Goal: Use online tool/utility: Use online tool/utility

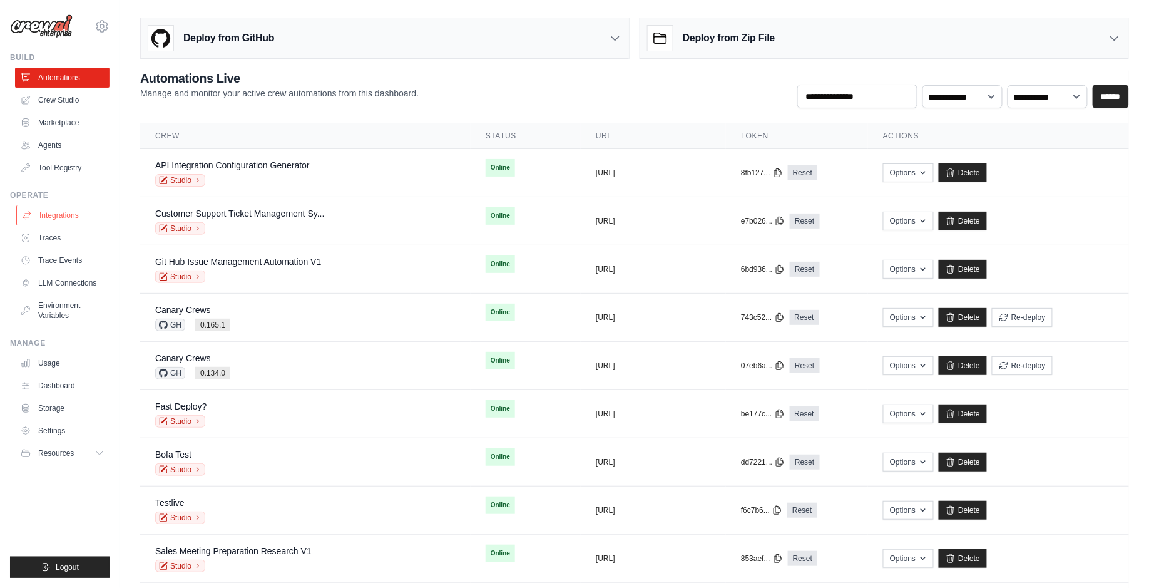
click at [79, 215] on link "Integrations" at bounding box center [63, 215] width 95 height 20
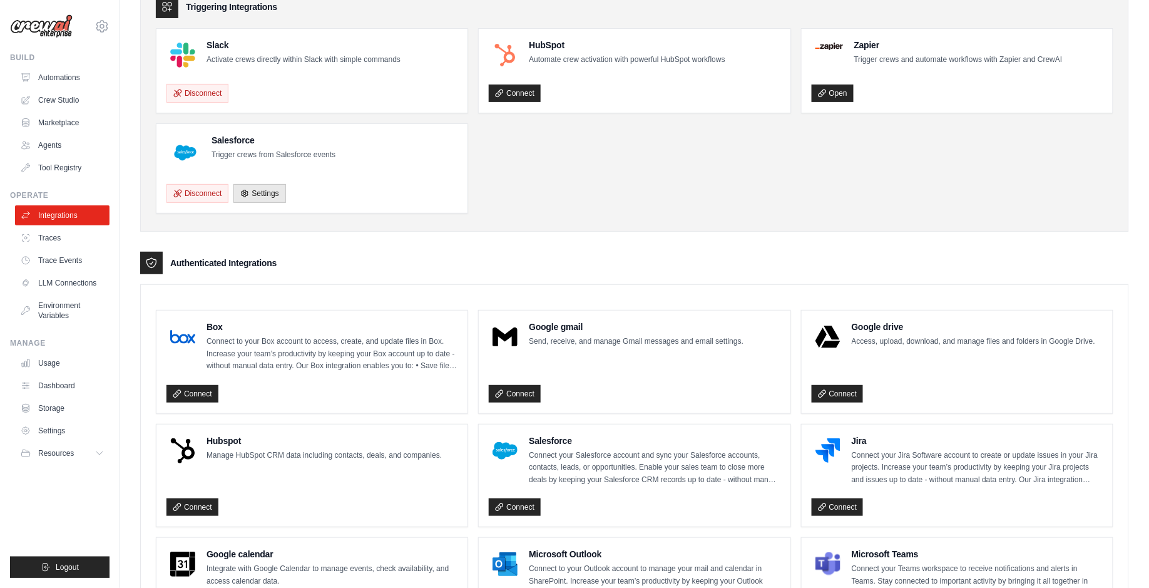
scroll to position [117, 0]
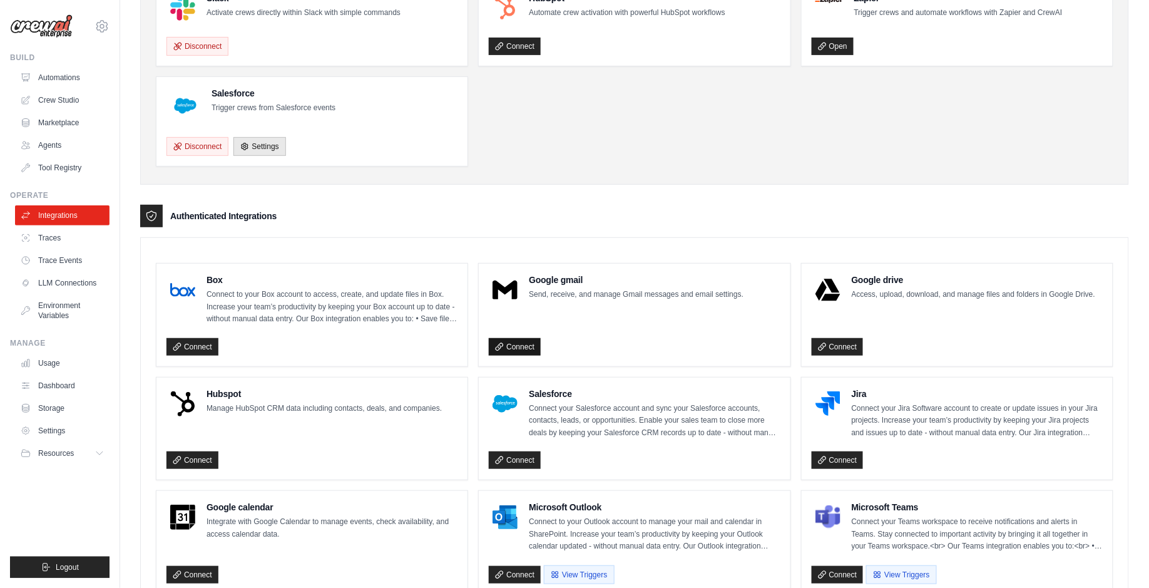
click at [523, 349] on link "Connect" at bounding box center [515, 347] width 52 height 18
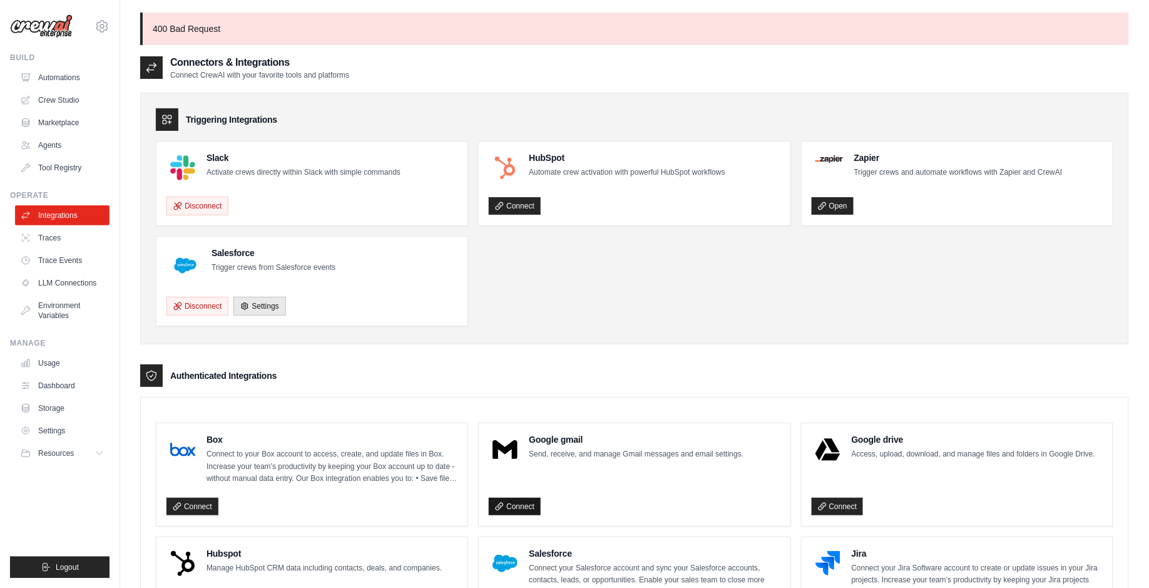
click at [508, 503] on link "Connect" at bounding box center [515, 507] width 52 height 18
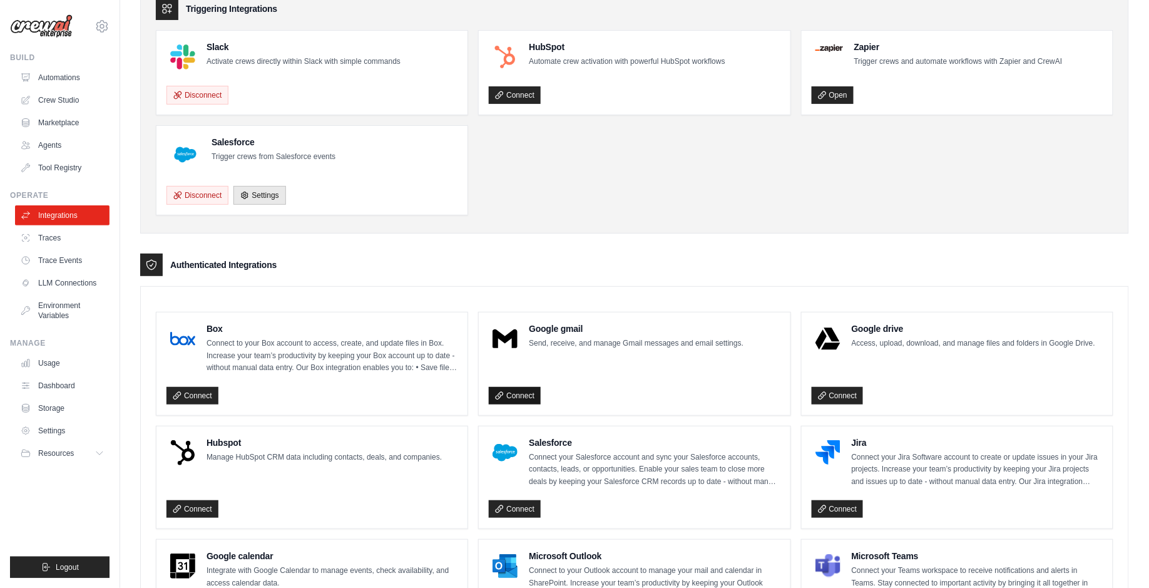
scroll to position [93, 0]
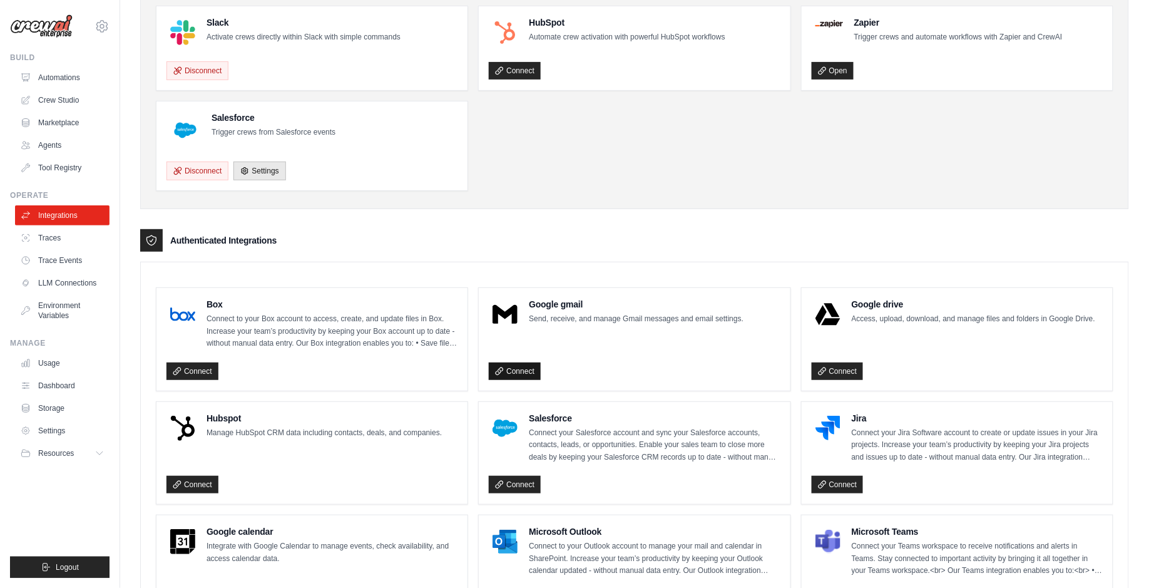
click at [506, 362] on link "Connect" at bounding box center [515, 371] width 52 height 18
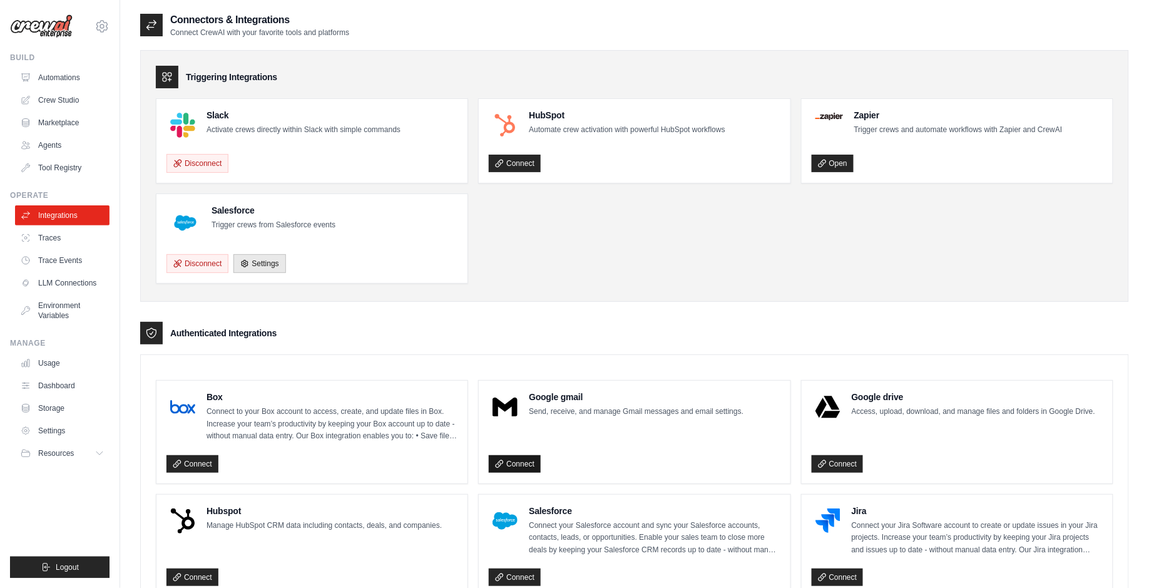
click at [530, 465] on link "Connect" at bounding box center [515, 464] width 52 height 18
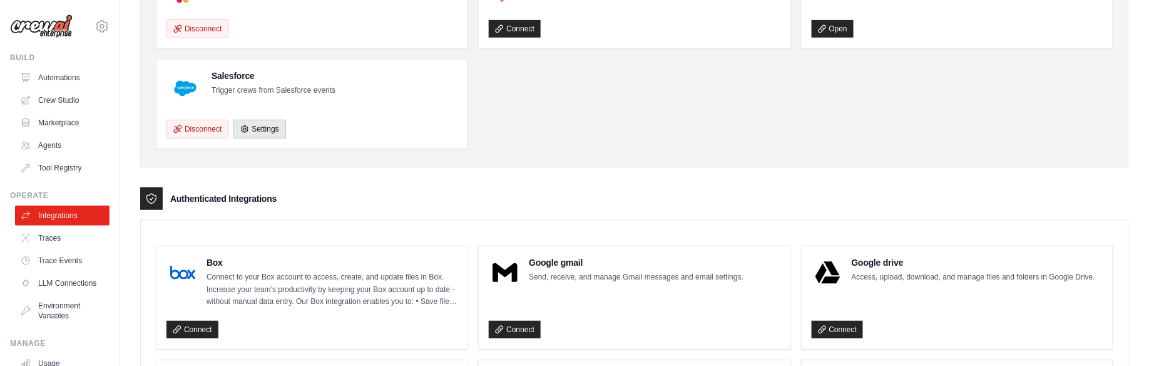
scroll to position [251, 0]
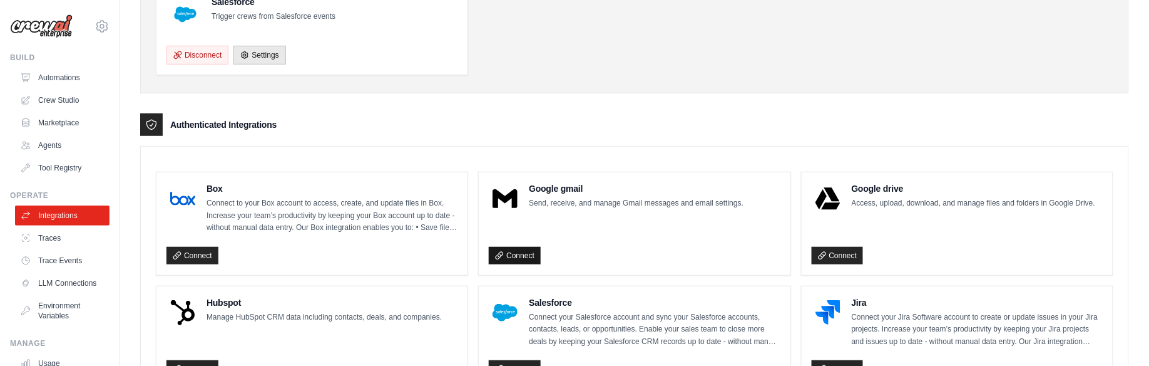
click at [508, 247] on link "Connect" at bounding box center [515, 256] width 52 height 18
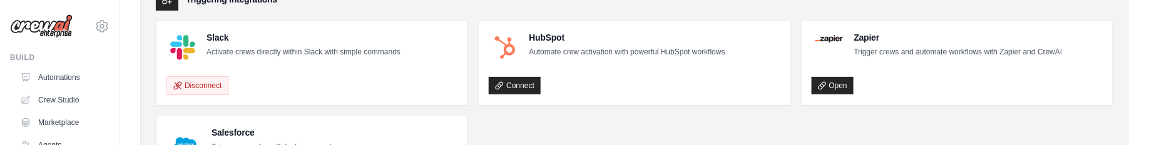
scroll to position [120, 0]
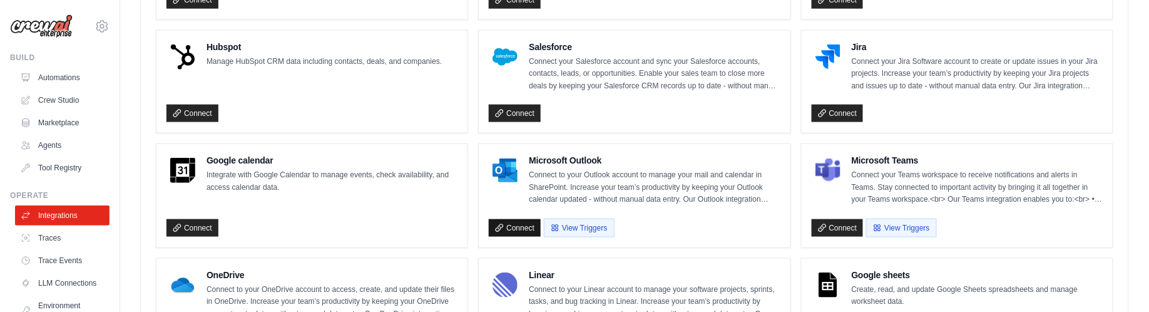
scroll to position [543, 0]
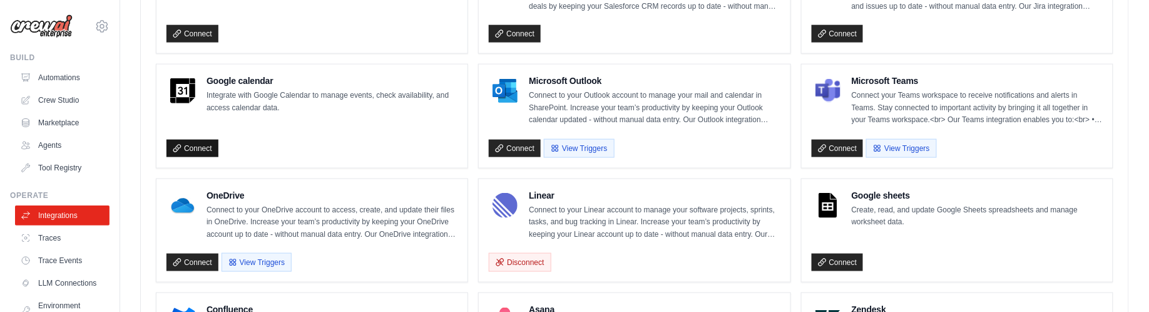
click at [183, 141] on link "Connect" at bounding box center [193, 149] width 52 height 18
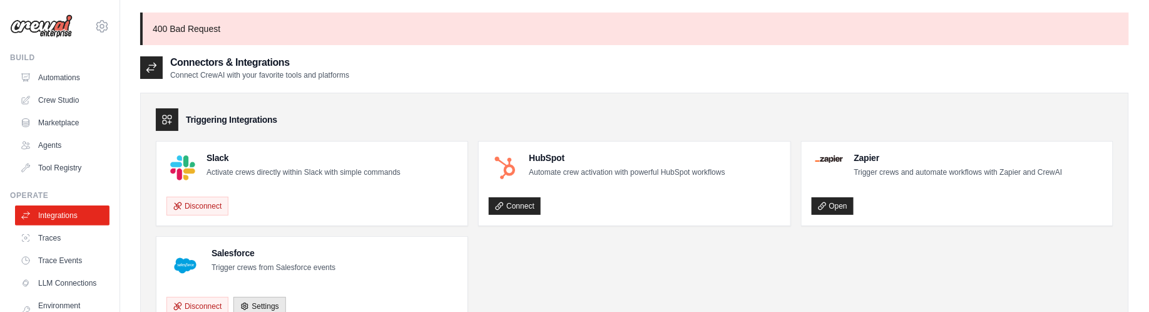
drag, startPoint x: 429, startPoint y: 311, endPoint x: 432, endPoint y: 169, distance: 141.5
click at [432, 169] on ul "Slack Activate crews directly within Slack with simple commands Disconnect HubS…" at bounding box center [635, 233] width 958 height 185
click at [717, 240] on ul "Slack Activate crews directly within Slack with simple commands Disconnect HubS…" at bounding box center [635, 233] width 958 height 185
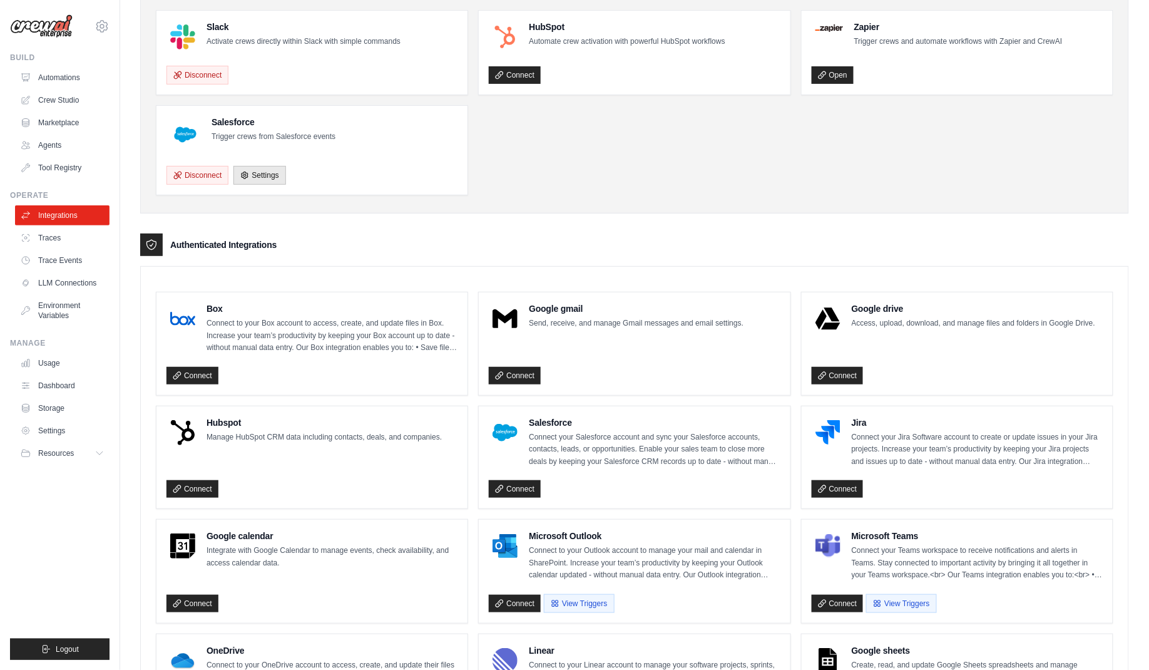
scroll to position [144, 0]
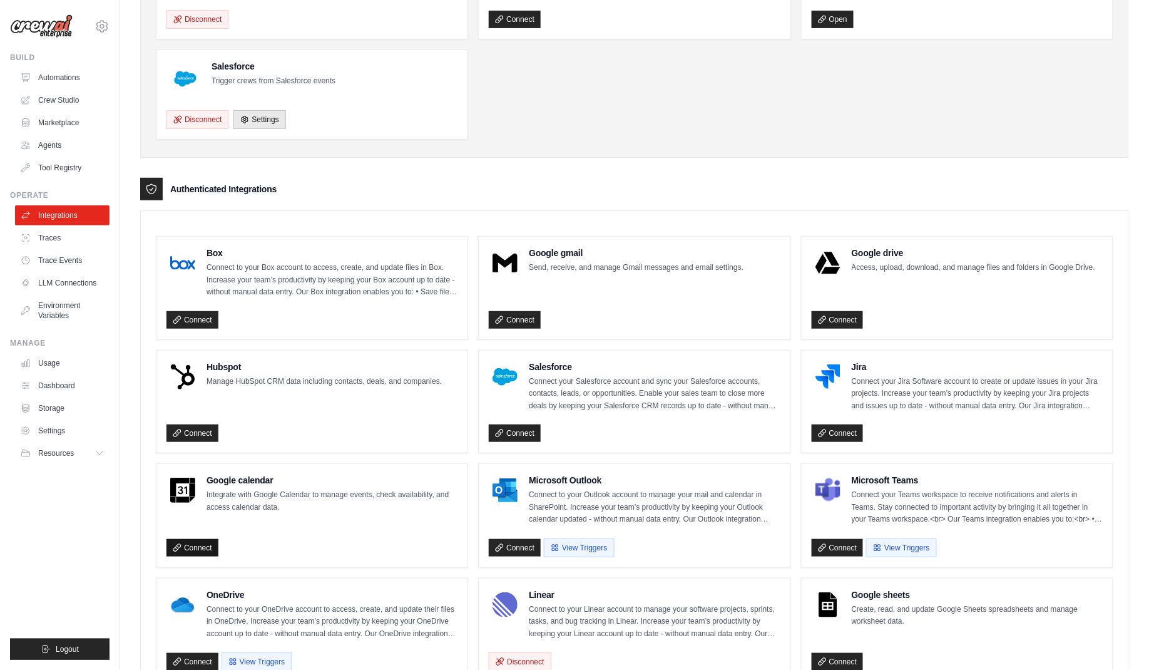
click at [207, 540] on link "Connect" at bounding box center [193, 548] width 52 height 18
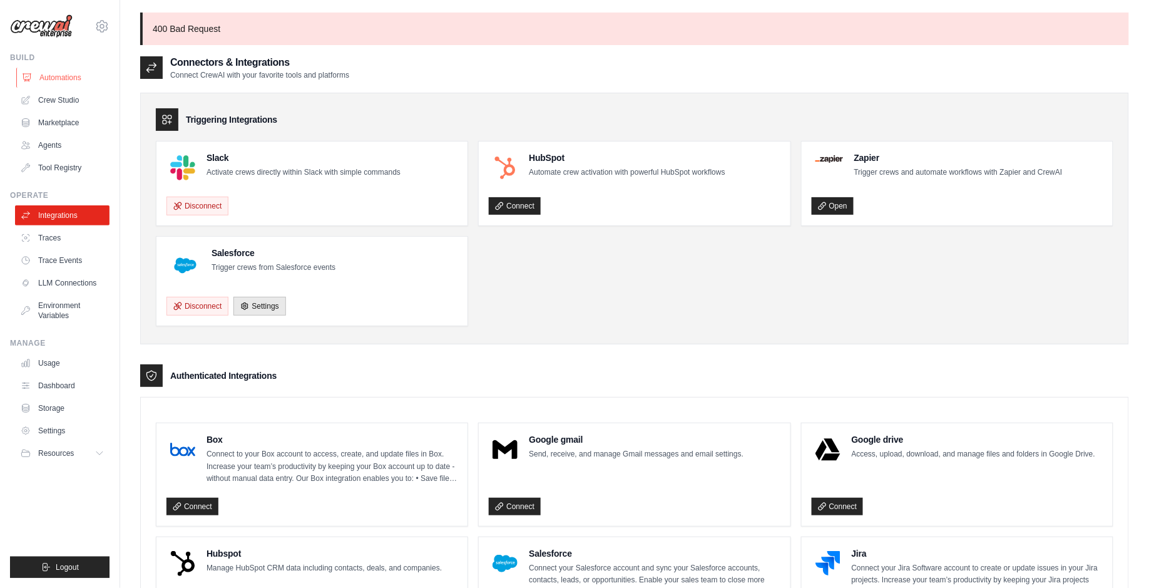
click at [46, 84] on link "Automations" at bounding box center [63, 78] width 95 height 20
click at [48, 74] on link "Automations" at bounding box center [63, 78] width 95 height 20
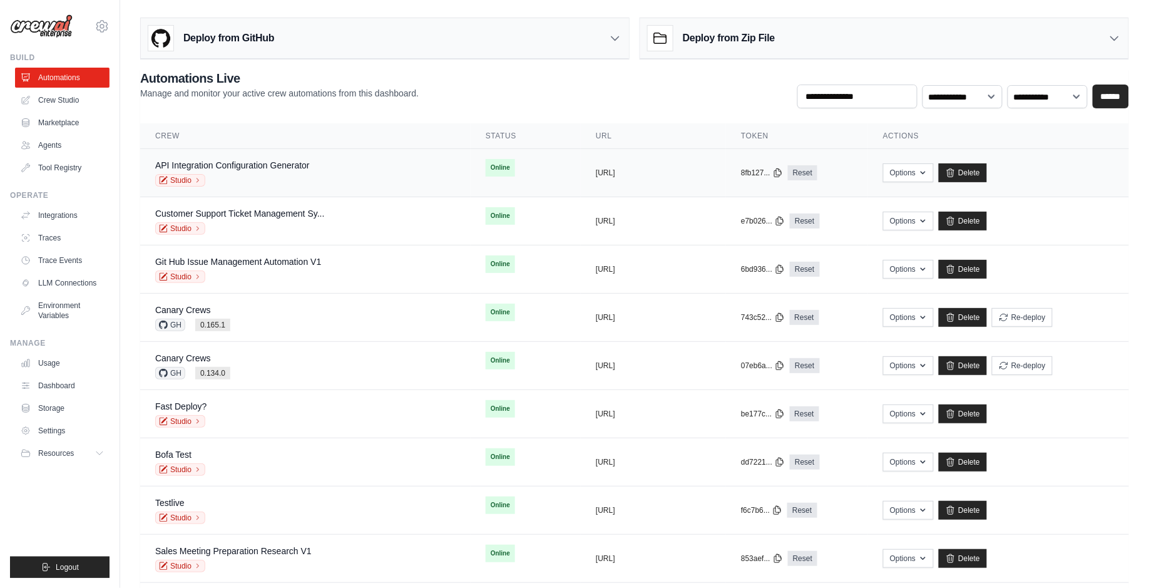
click at [262, 170] on div "API Integration Configuration Generator Studio" at bounding box center [232, 173] width 155 height 28
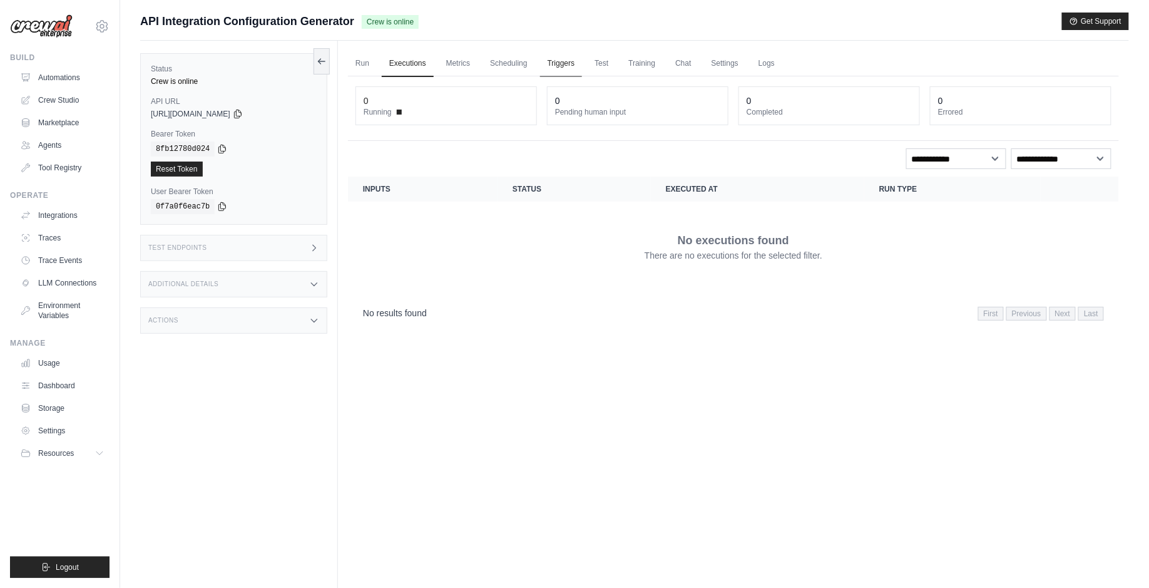
click at [555, 57] on link "Triggers" at bounding box center [561, 64] width 43 height 26
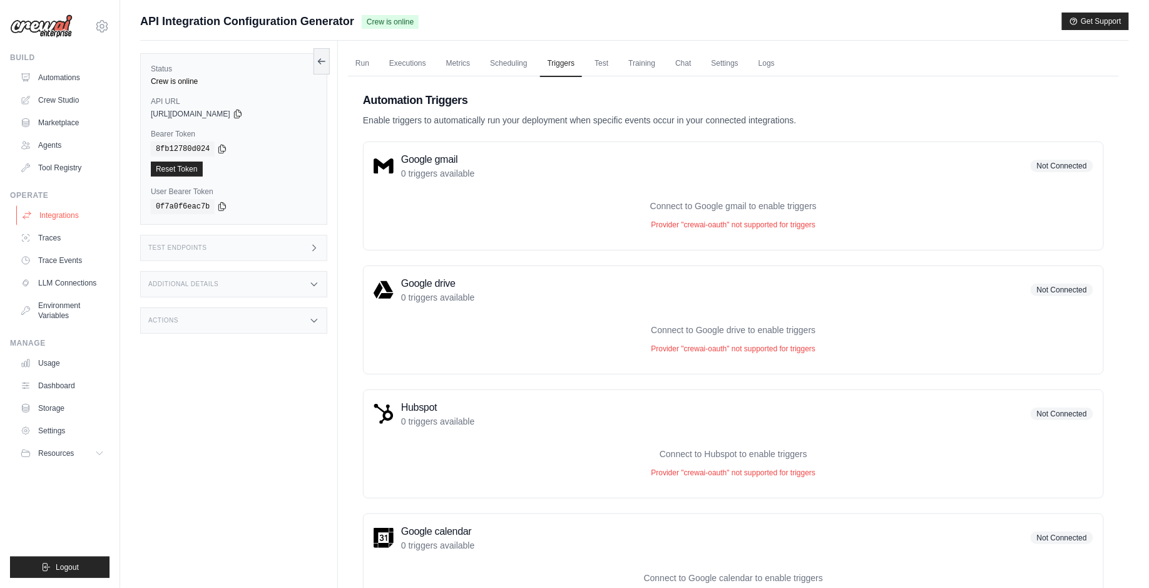
click at [59, 215] on link "Integrations" at bounding box center [63, 215] width 95 height 20
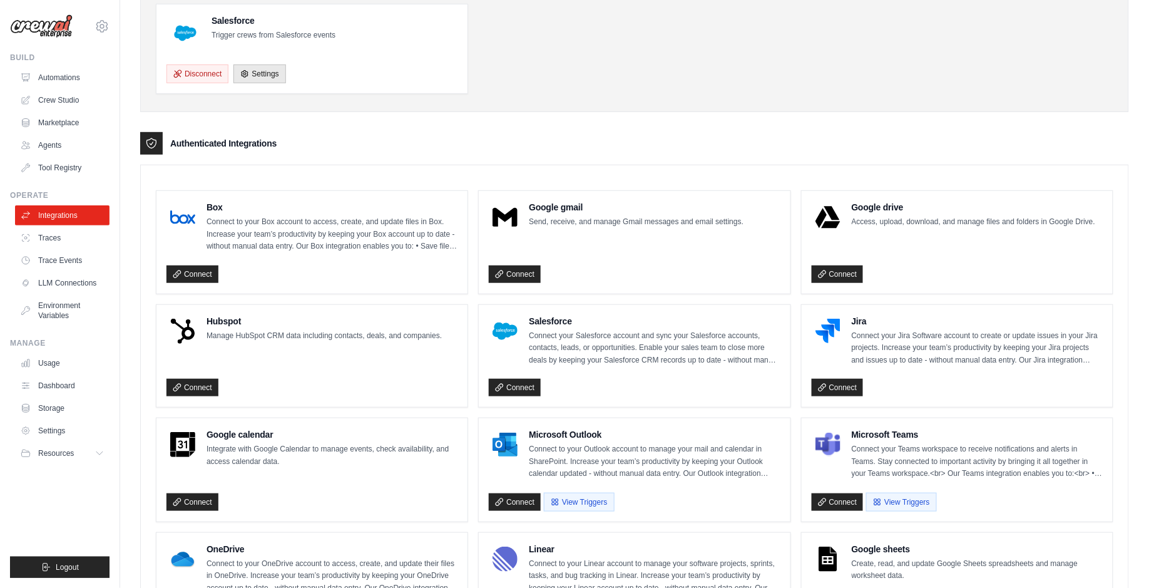
scroll to position [293, 0]
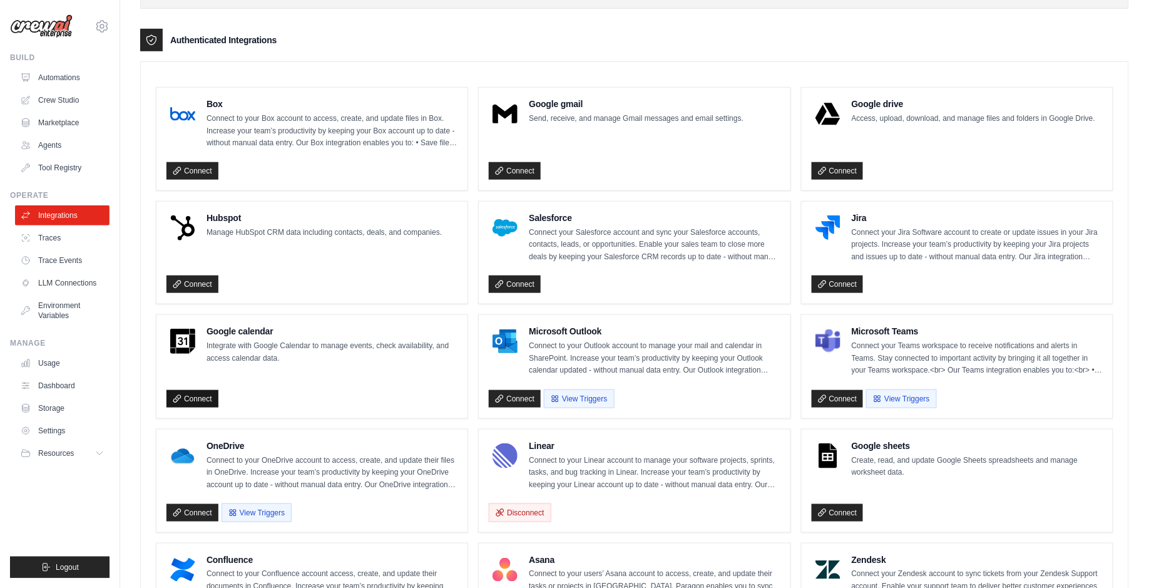
click at [210, 391] on link "Connect" at bounding box center [193, 399] width 52 height 18
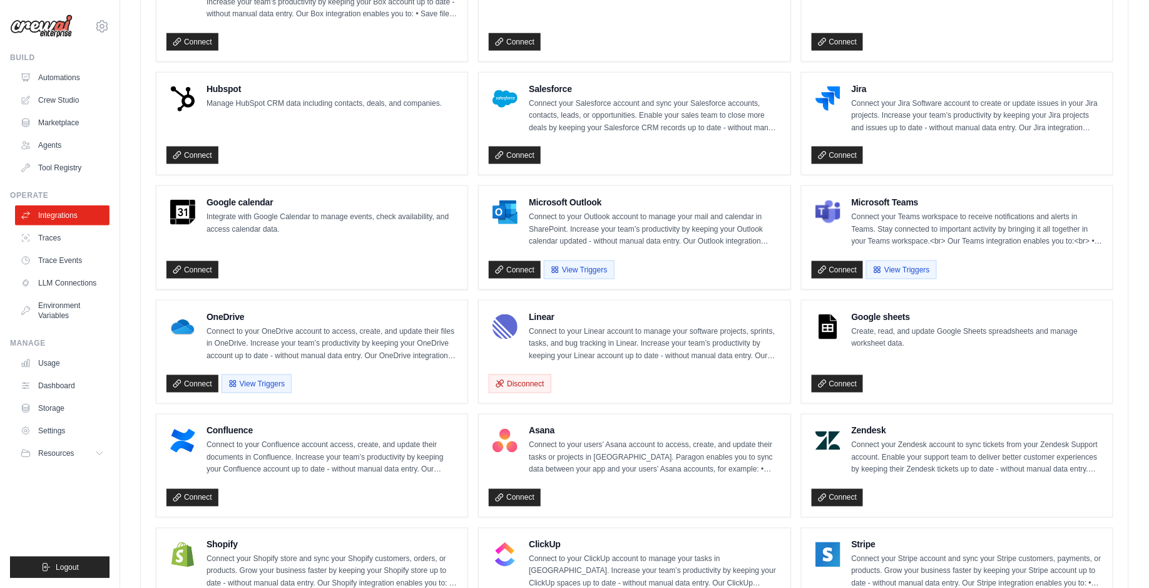
scroll to position [503, 0]
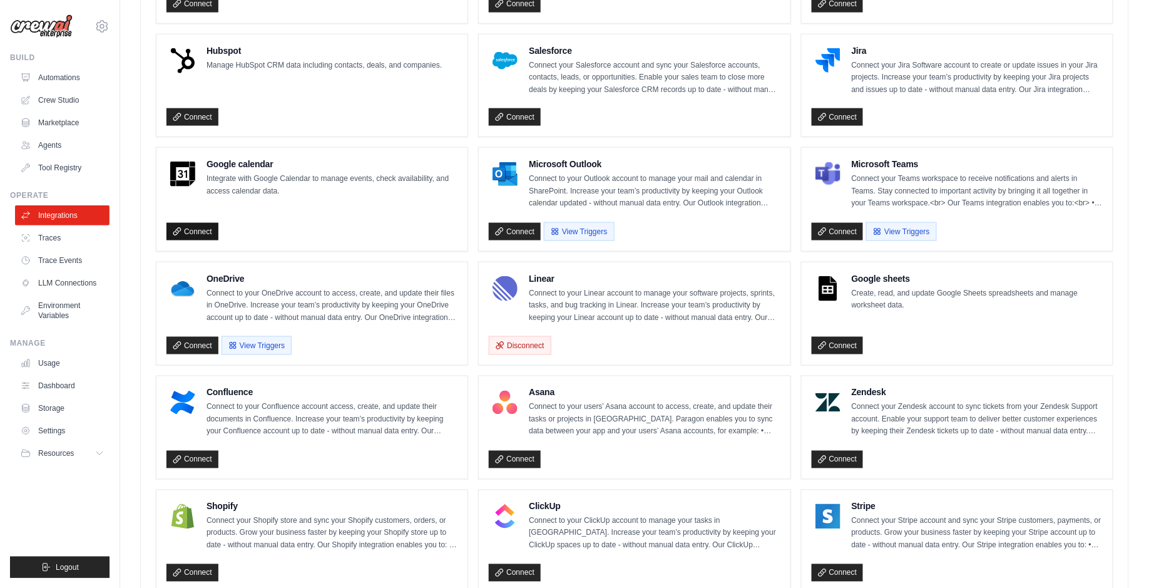
click at [200, 226] on link "Connect" at bounding box center [193, 232] width 52 height 18
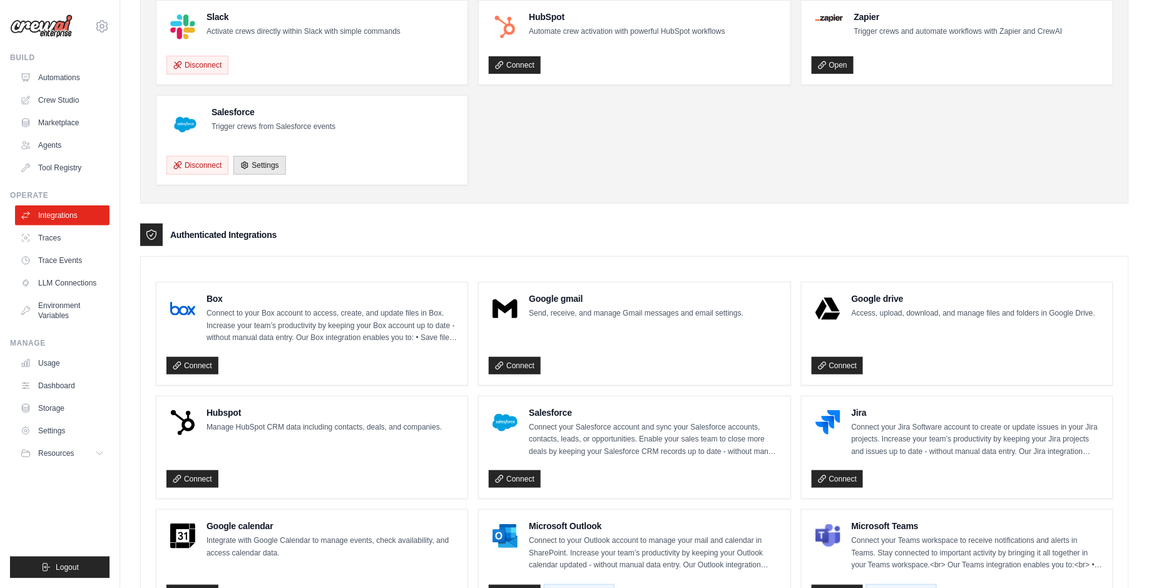
scroll to position [237, 0]
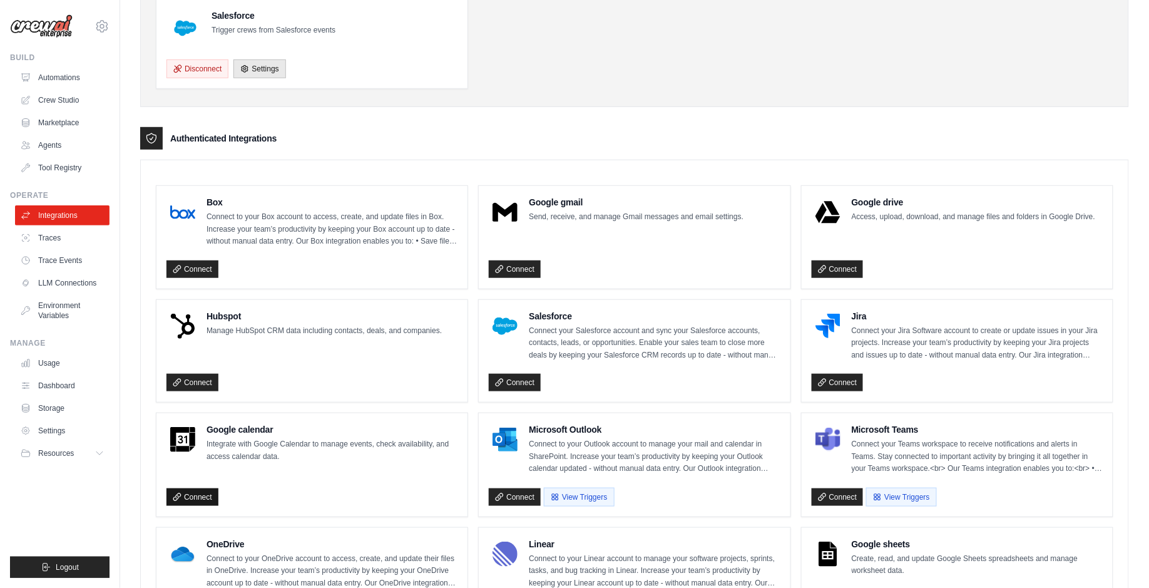
click at [195, 493] on link "Connect" at bounding box center [193, 497] width 52 height 18
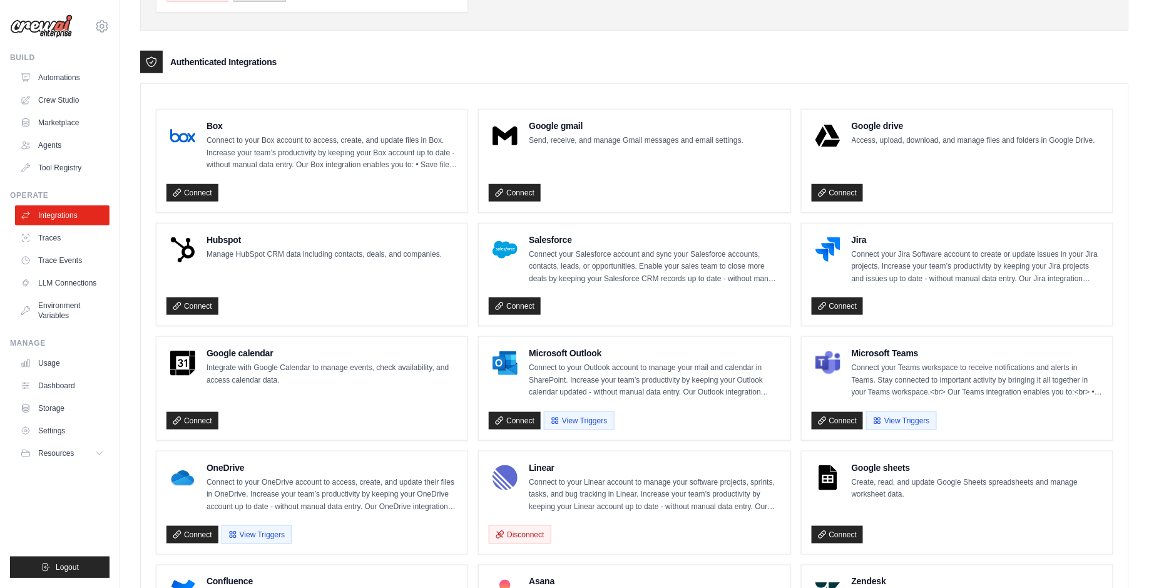
scroll to position [453, 0]
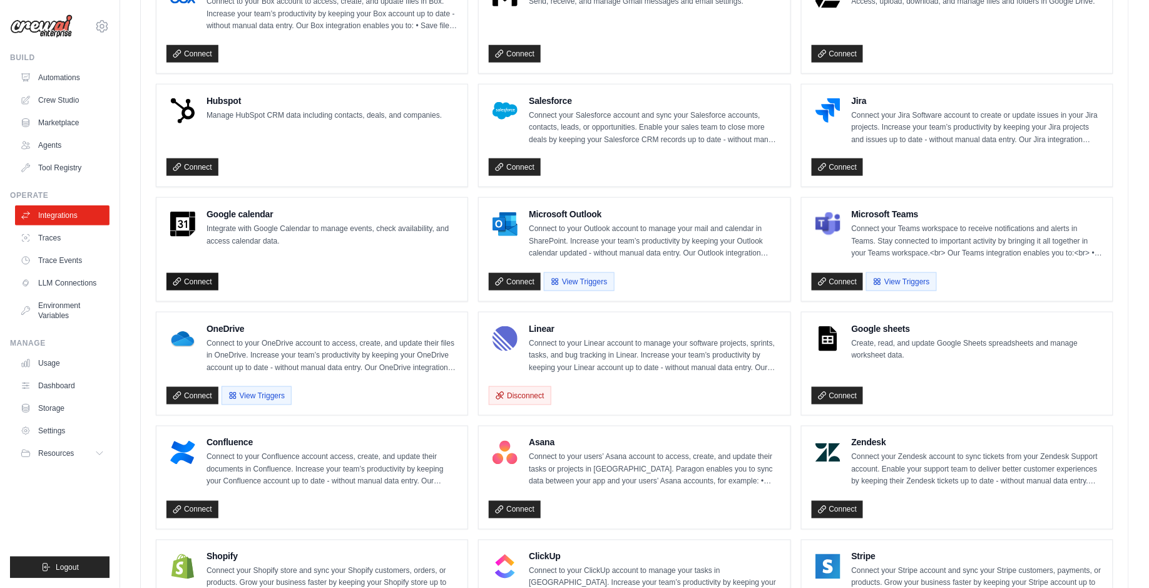
click at [200, 273] on link "Connect" at bounding box center [193, 282] width 52 height 18
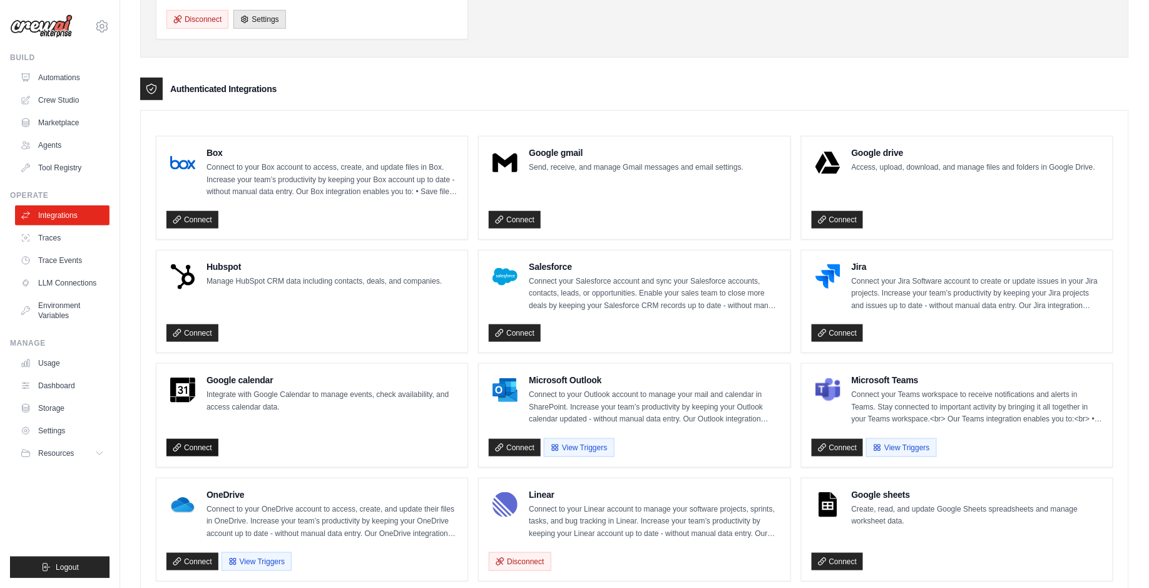
scroll to position [295, 0]
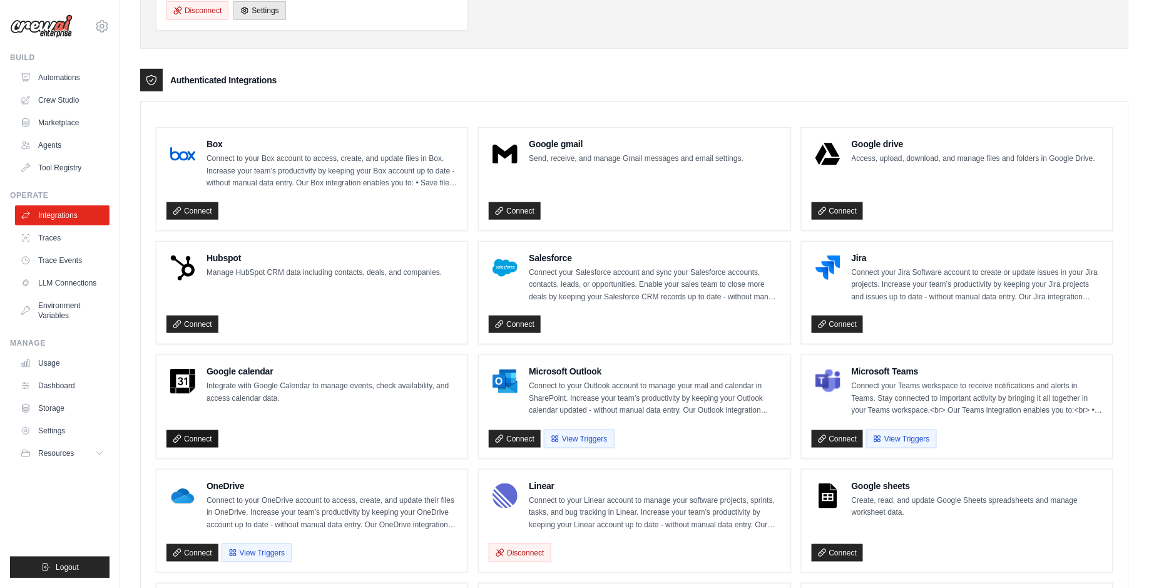
click at [198, 435] on link "Connect" at bounding box center [193, 439] width 52 height 18
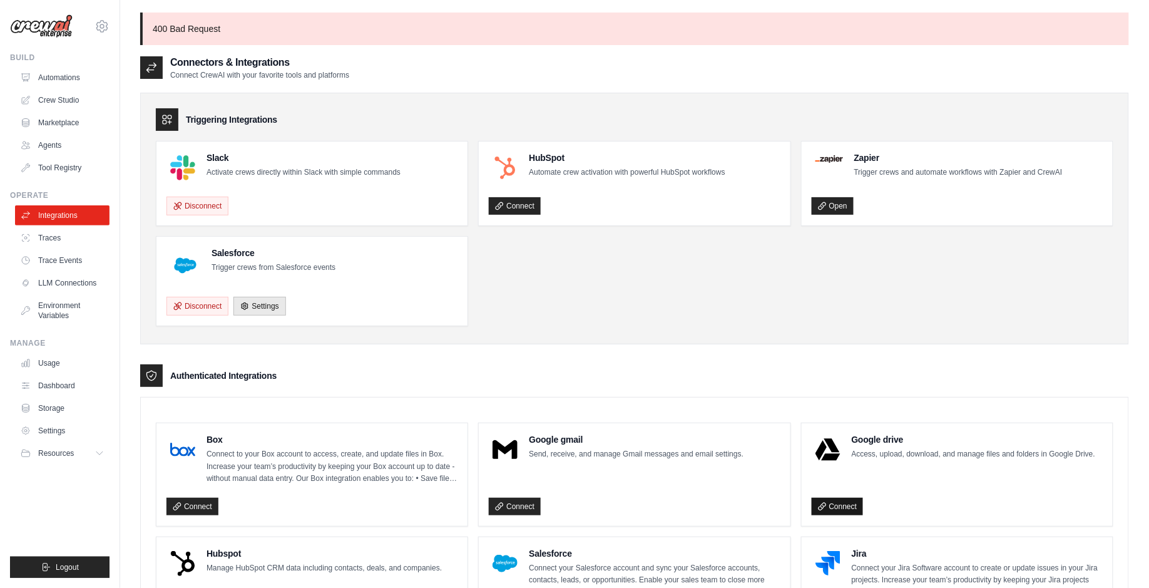
click at [850, 505] on link "Connect" at bounding box center [838, 507] width 52 height 18
click at [519, 503] on link "Connect" at bounding box center [515, 507] width 52 height 18
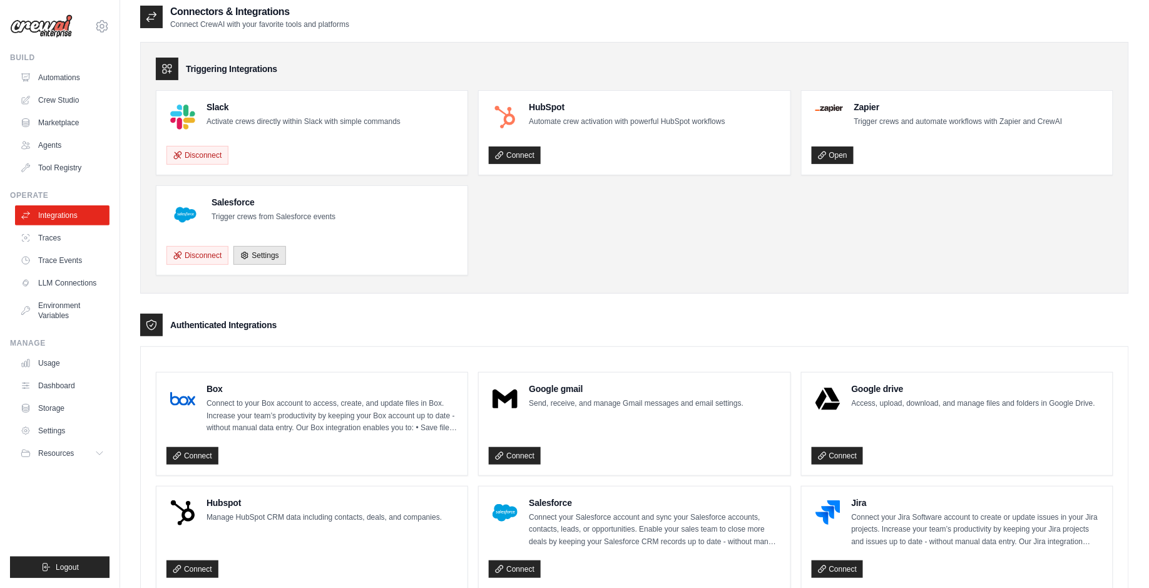
scroll to position [108, 0]
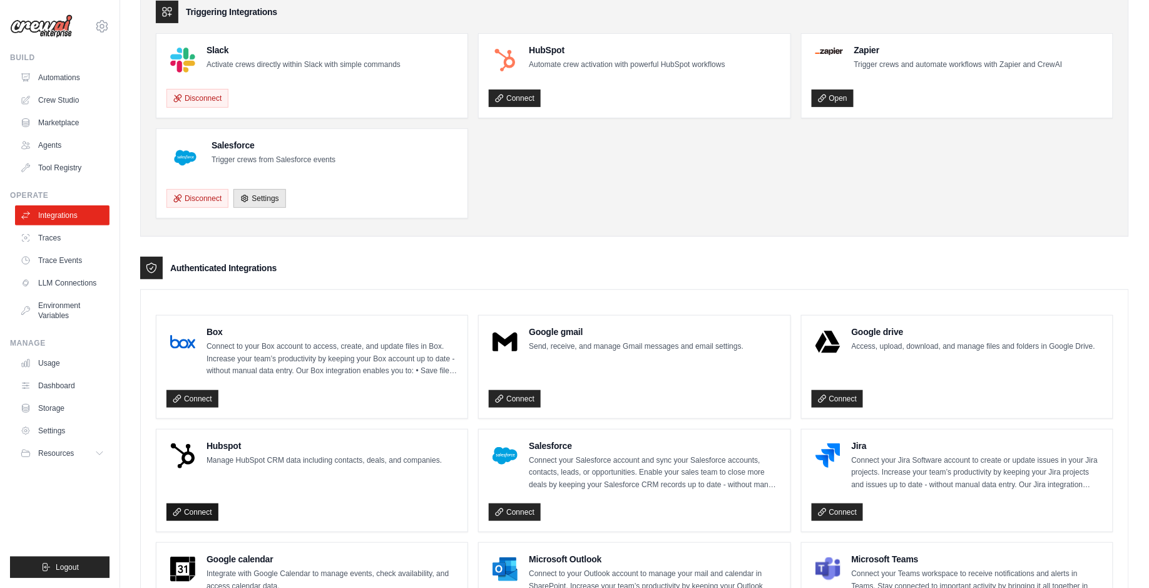
click at [200, 503] on link "Connect" at bounding box center [193, 512] width 52 height 18
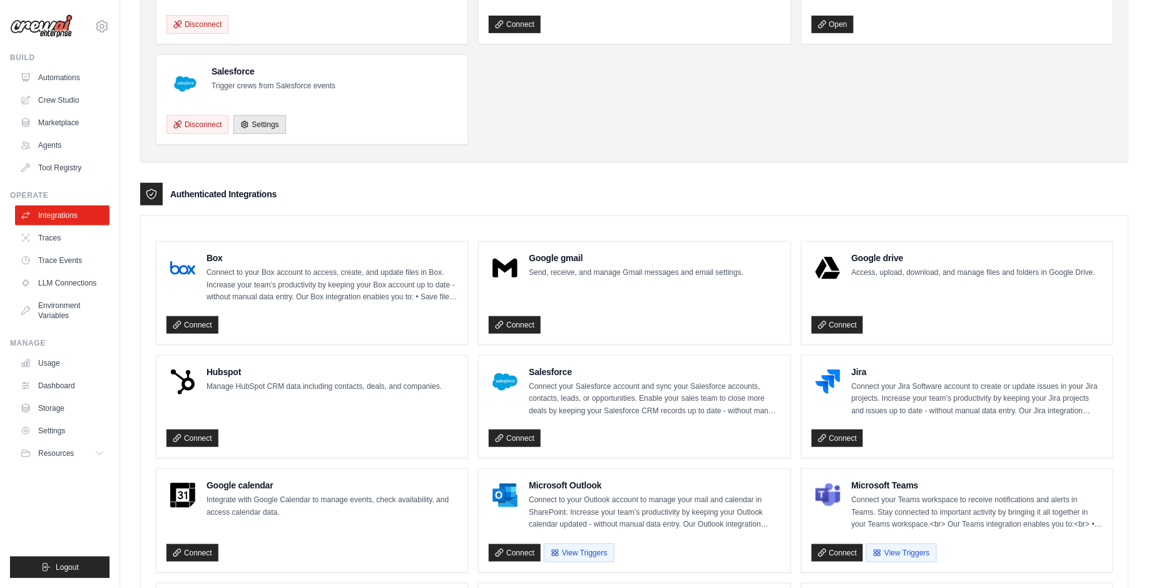
scroll to position [449, 0]
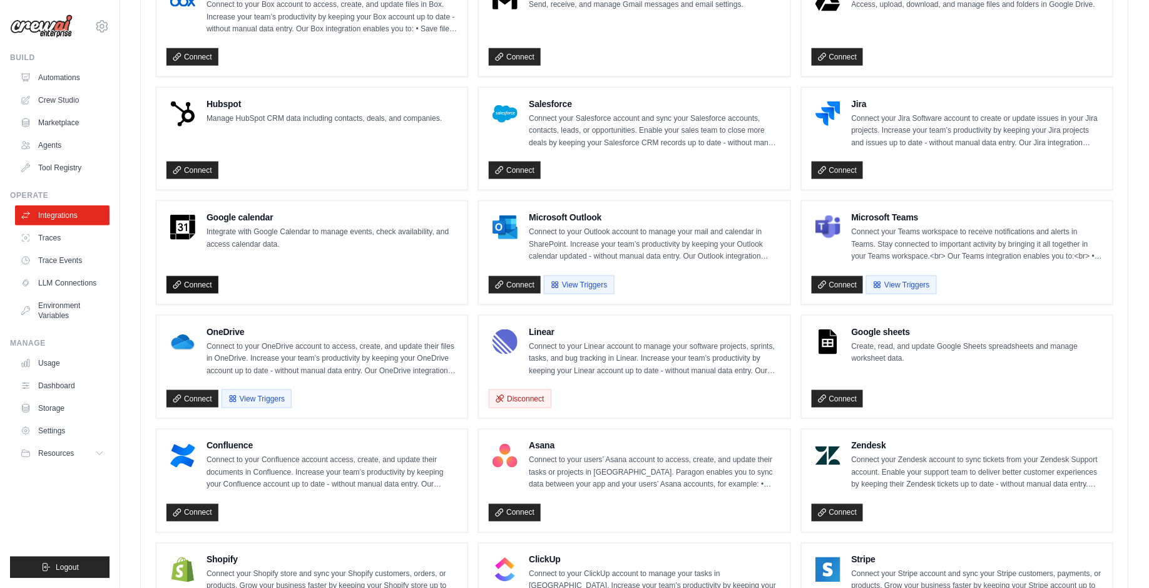
click at [210, 276] on link "Connect" at bounding box center [193, 285] width 52 height 18
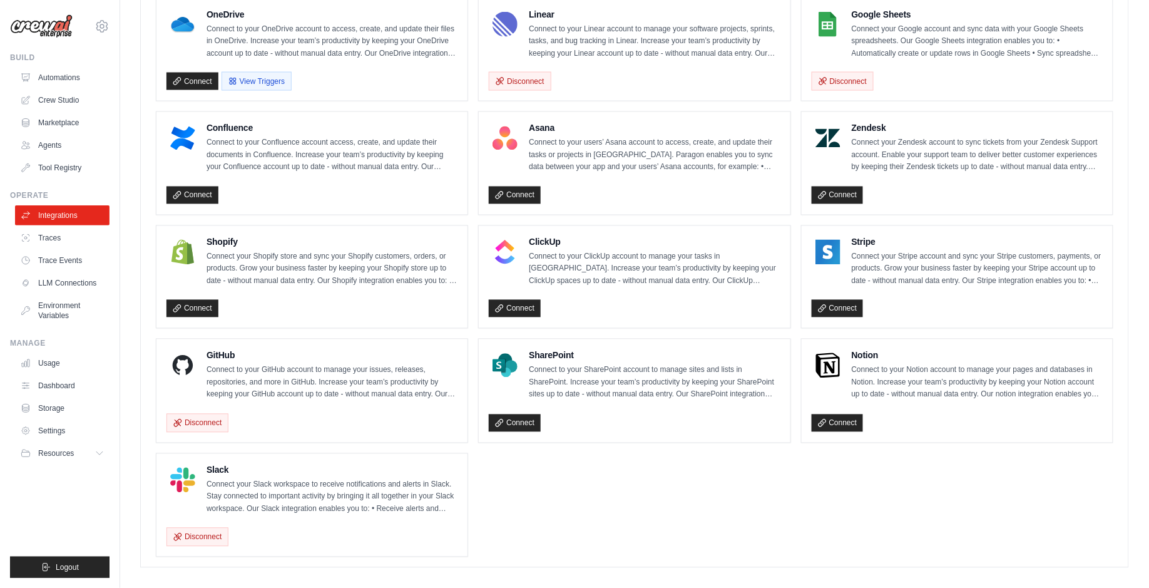
scroll to position [78, 0]
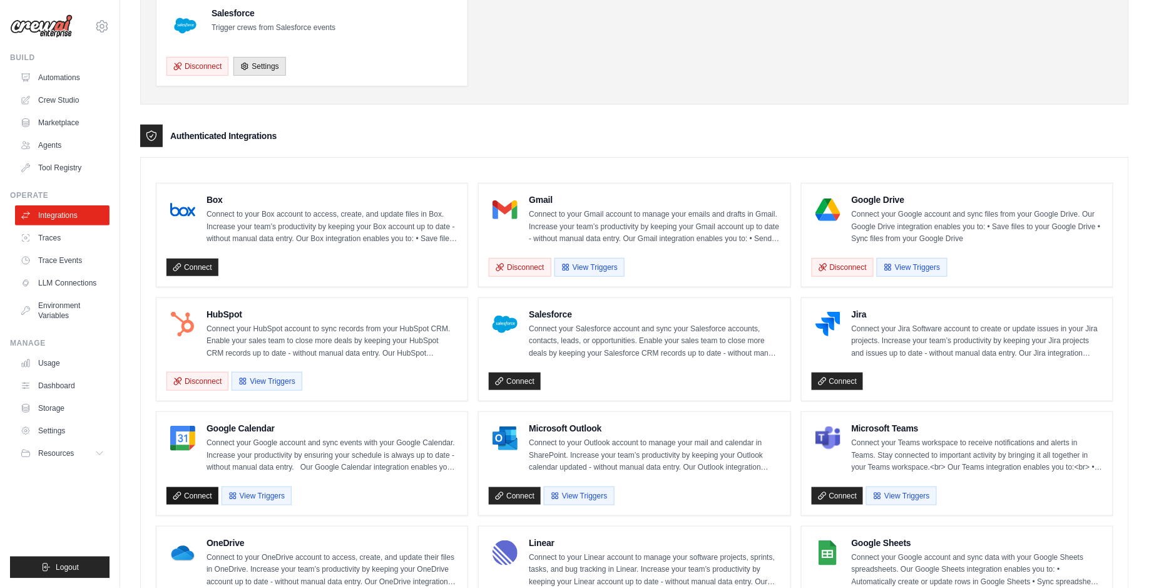
click at [185, 489] on link "Connect" at bounding box center [193, 496] width 52 height 18
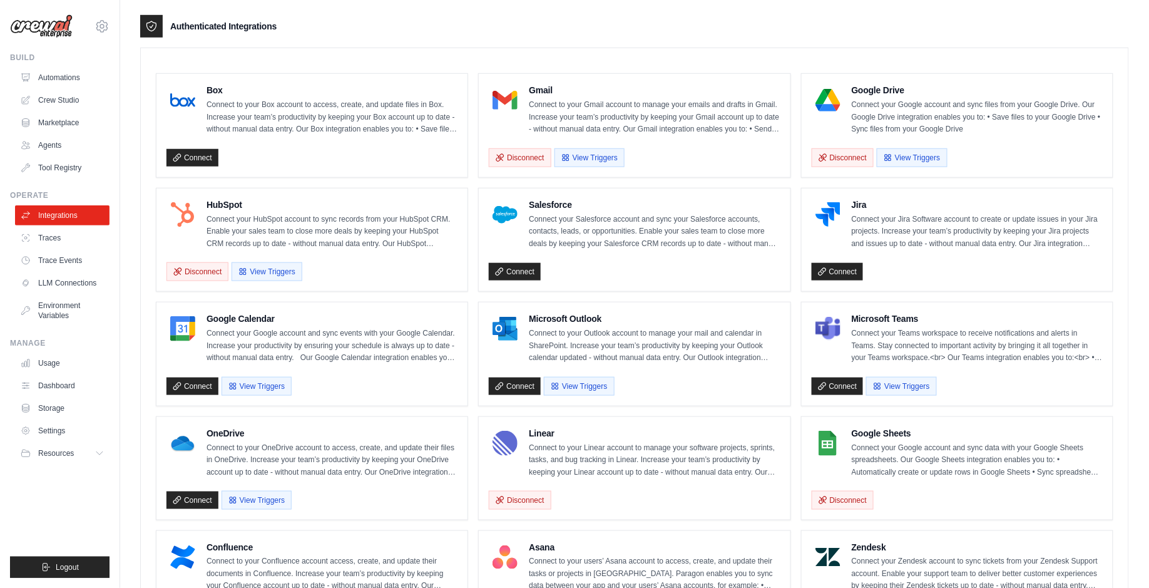
scroll to position [316, 0]
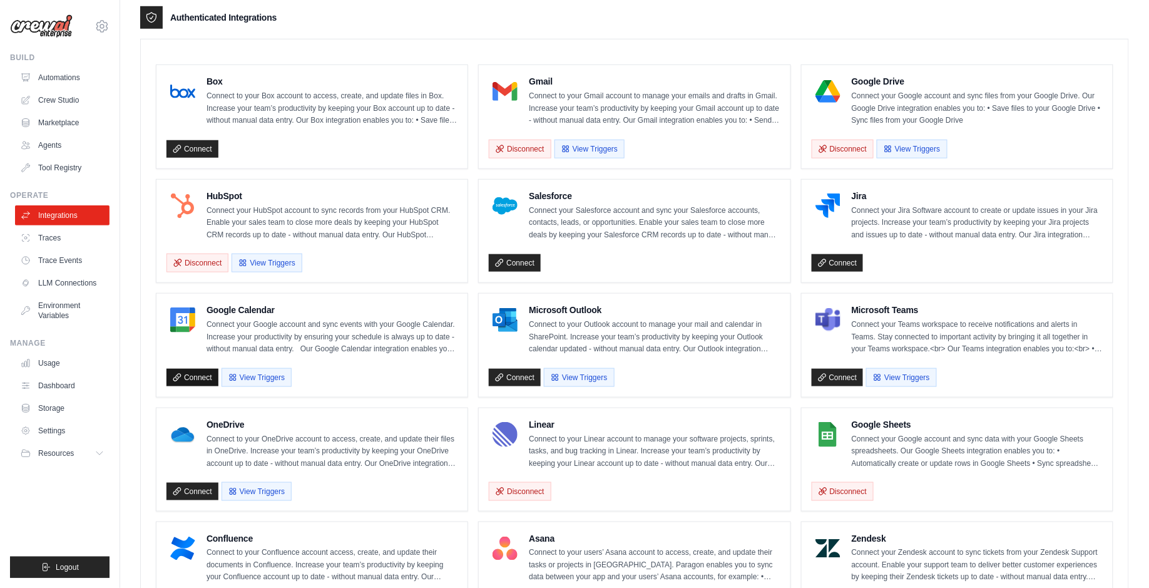
click at [183, 371] on link "Connect" at bounding box center [193, 378] width 52 height 18
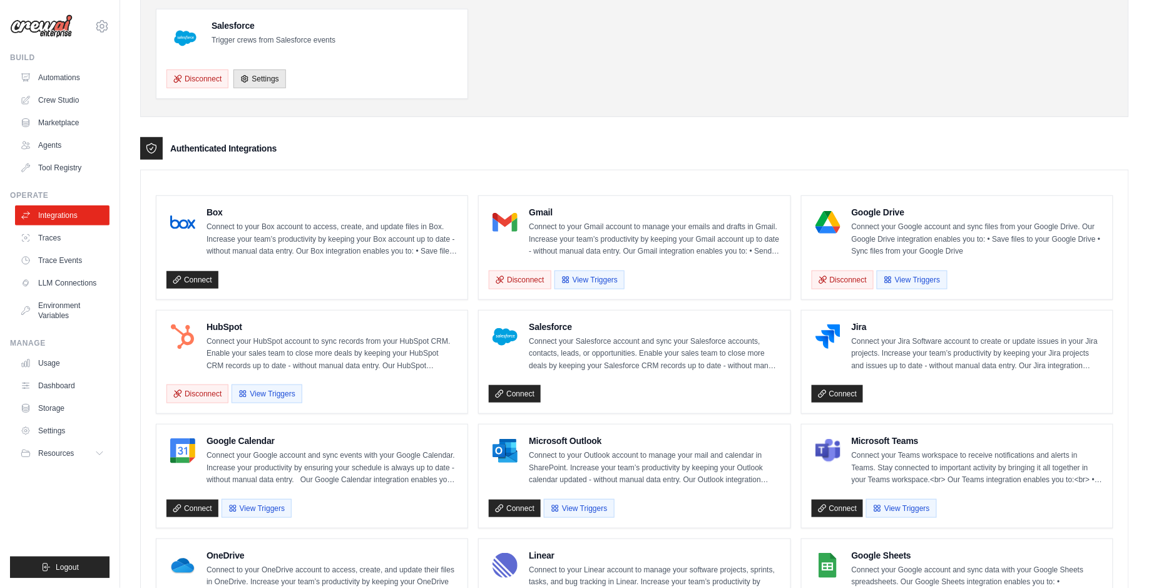
scroll to position [264, 0]
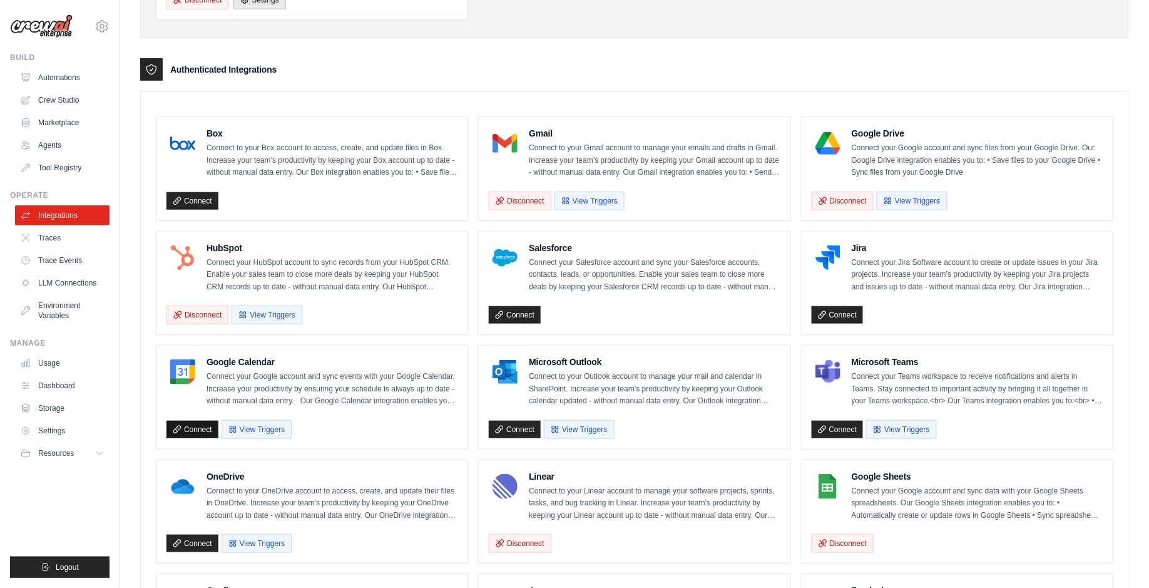
click at [193, 423] on link "Connect" at bounding box center [193, 430] width 52 height 18
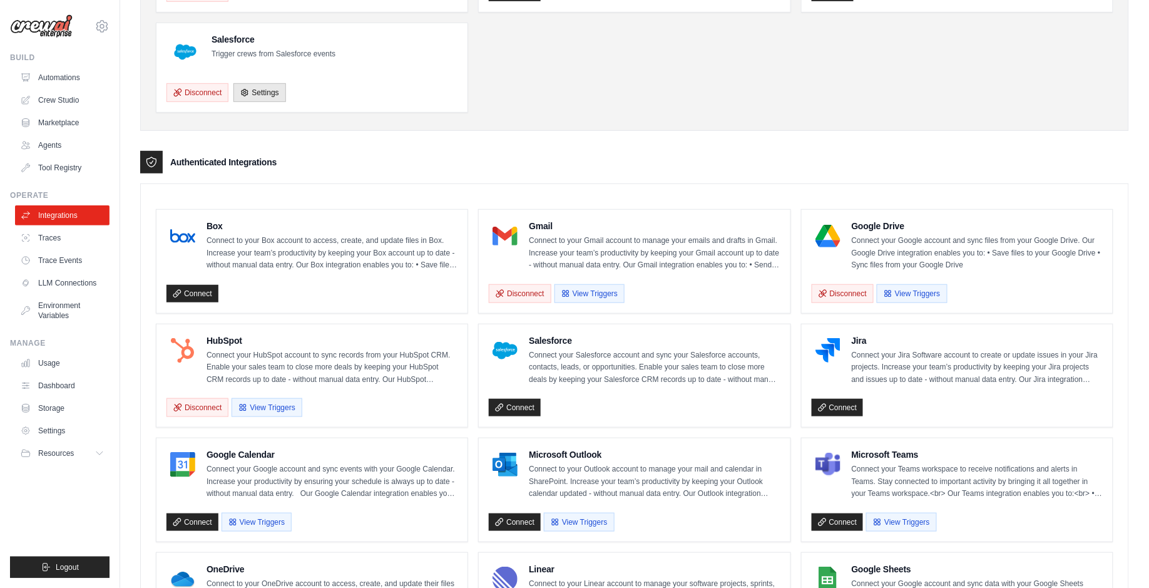
scroll to position [280, 0]
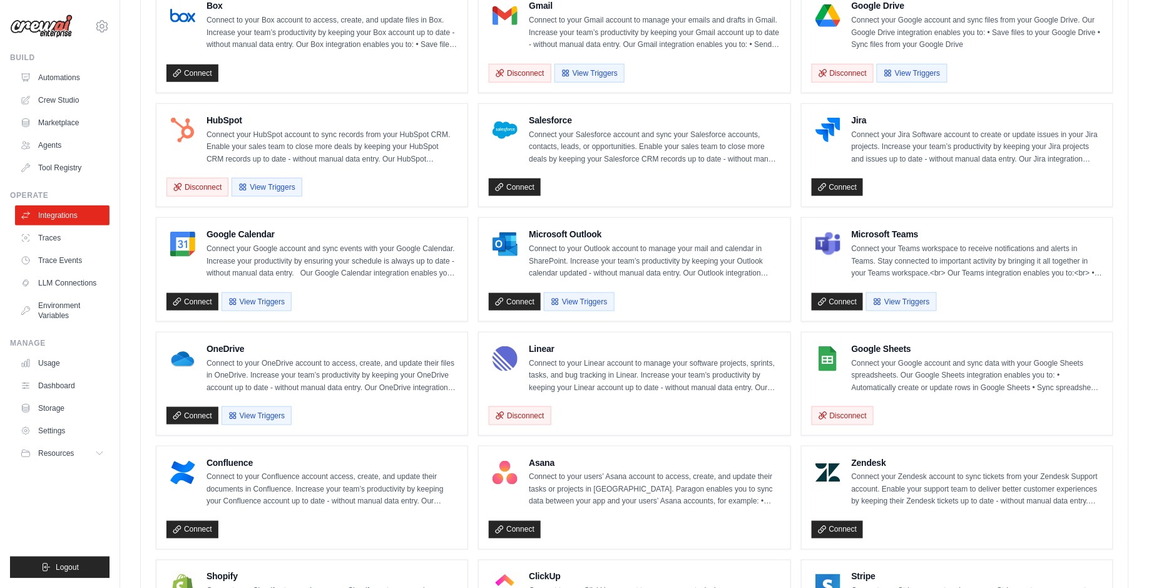
scroll to position [267, 0]
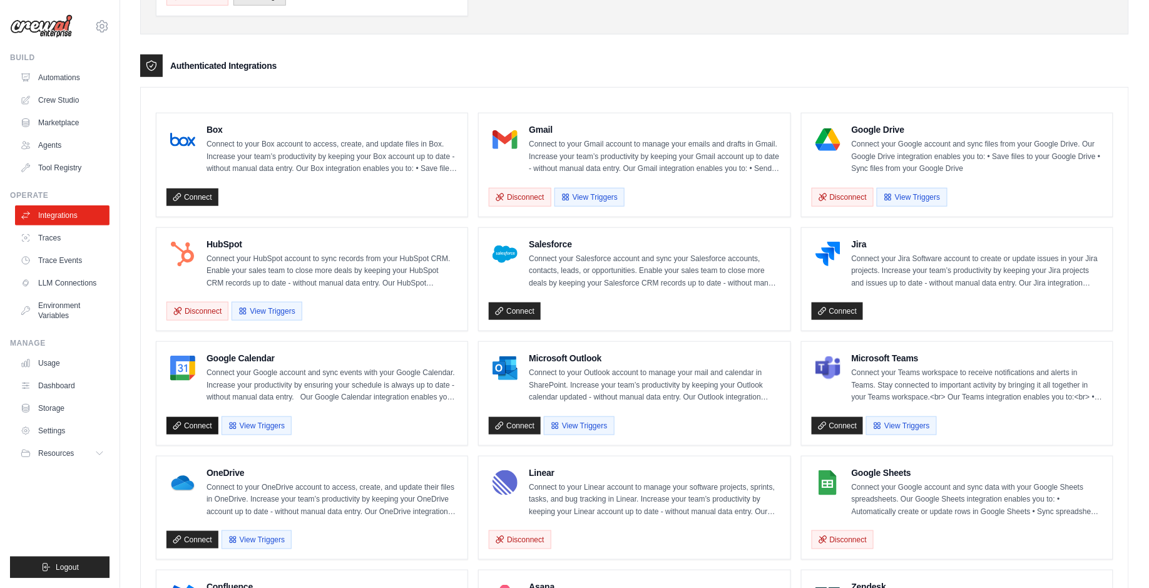
click at [189, 420] on link "Connect" at bounding box center [193, 426] width 52 height 18
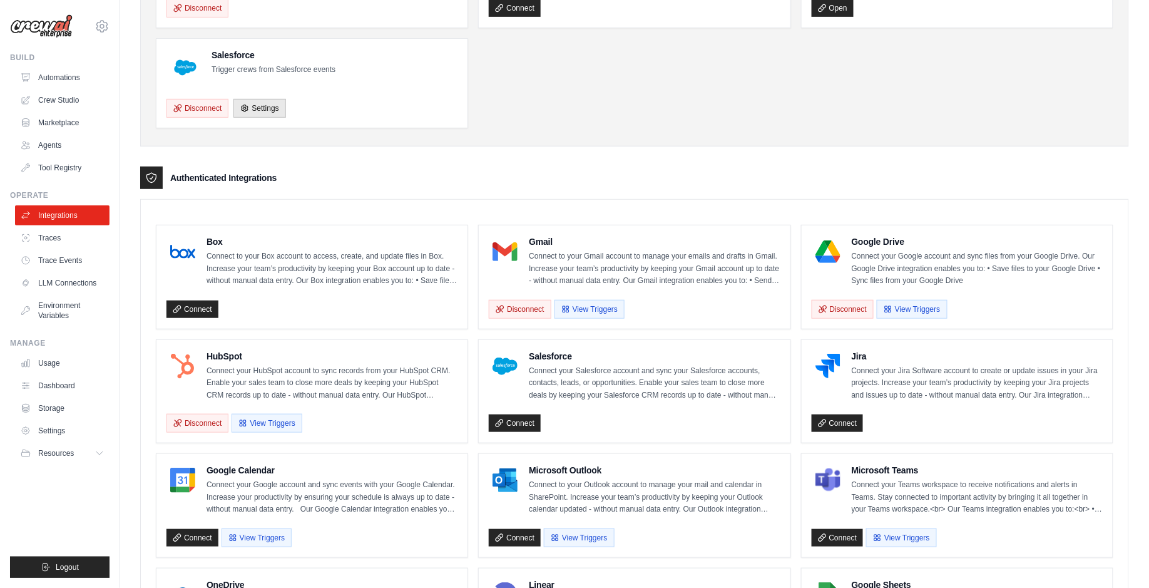
scroll to position [274, 0]
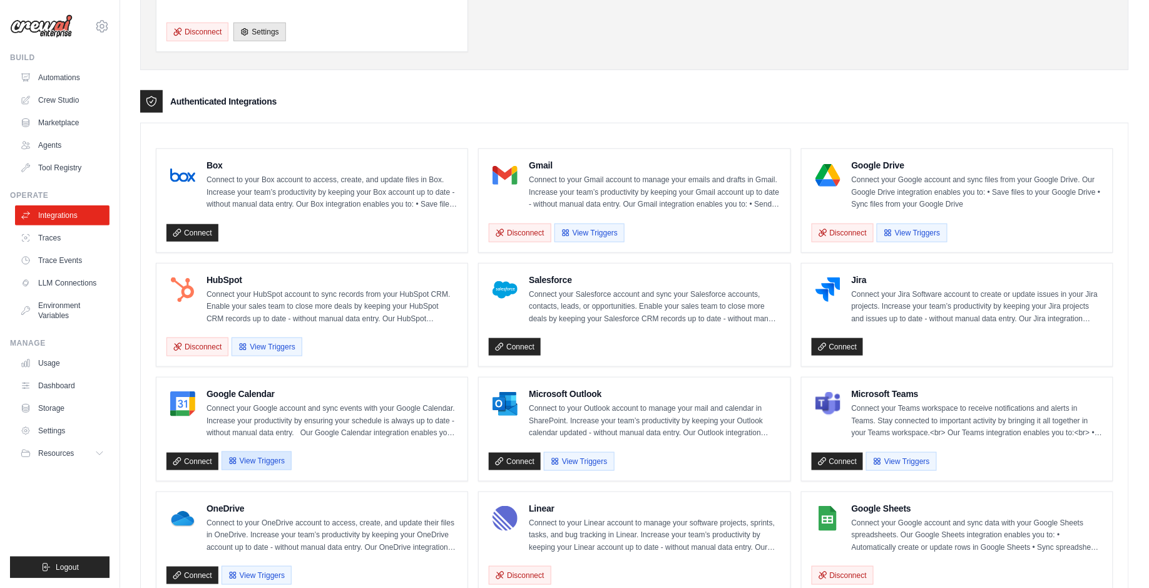
click at [269, 451] on button "View Triggers" at bounding box center [257, 460] width 70 height 19
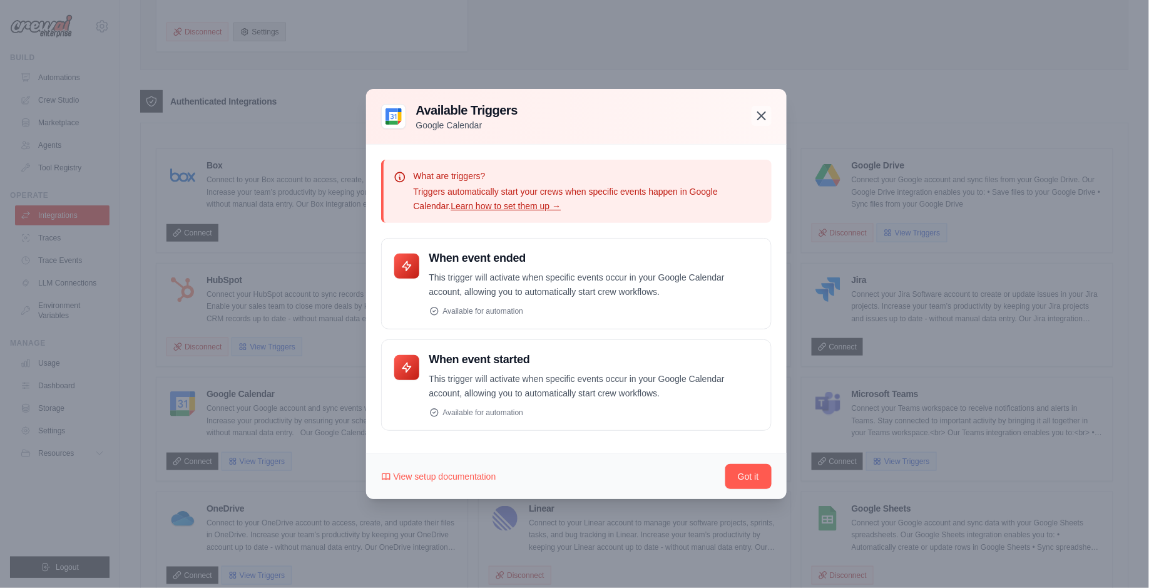
click at [771, 114] on button "button" at bounding box center [762, 116] width 20 height 20
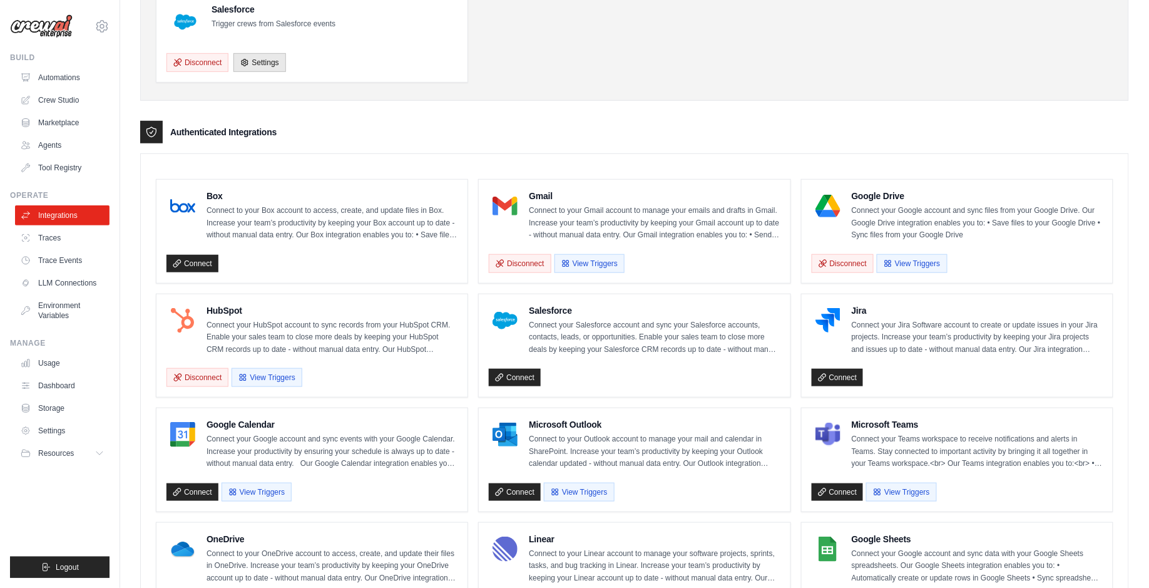
scroll to position [0, 0]
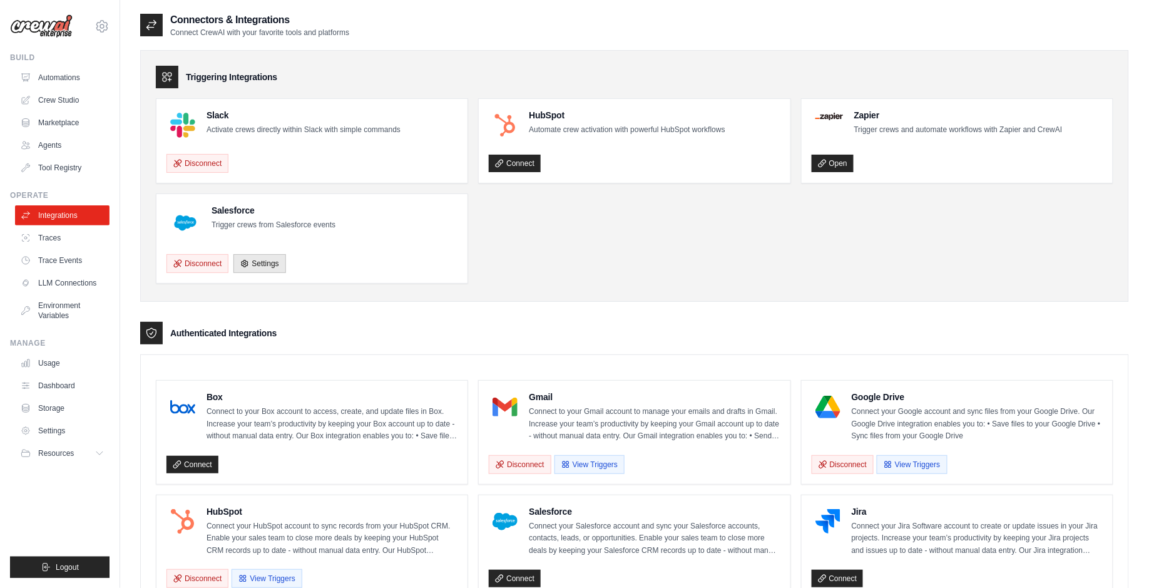
scroll to position [124, 0]
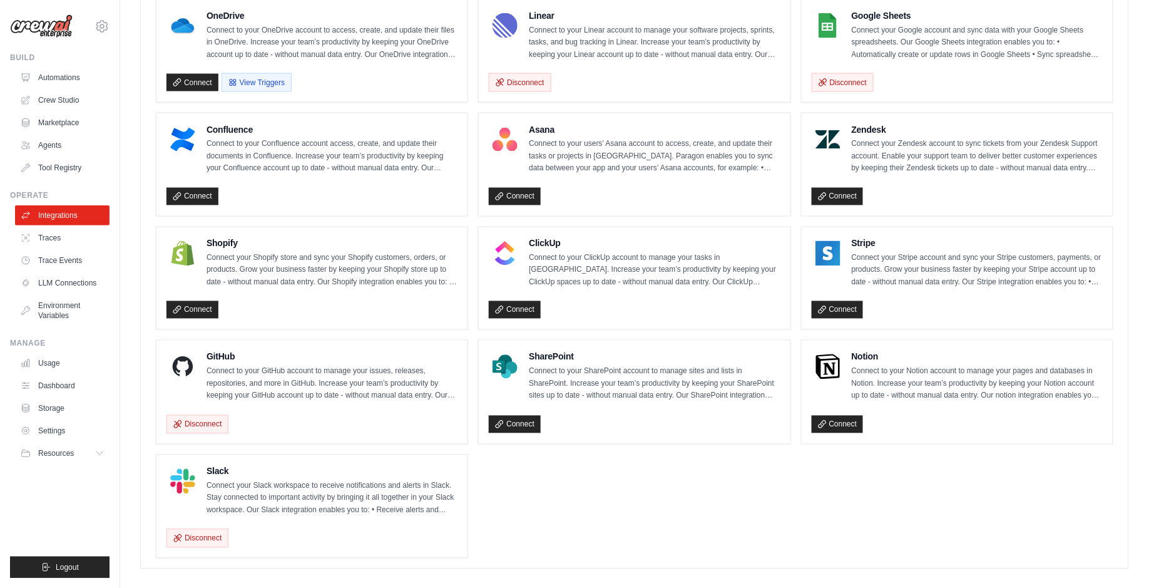
scroll to position [726, 0]
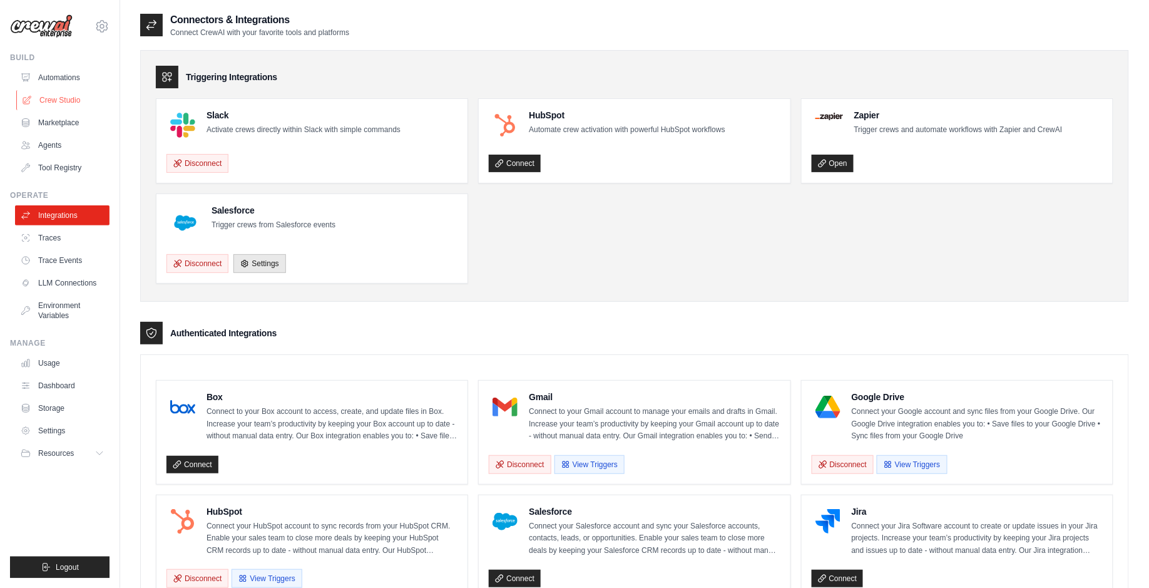
click at [81, 100] on link "Crew Studio" at bounding box center [63, 100] width 95 height 20
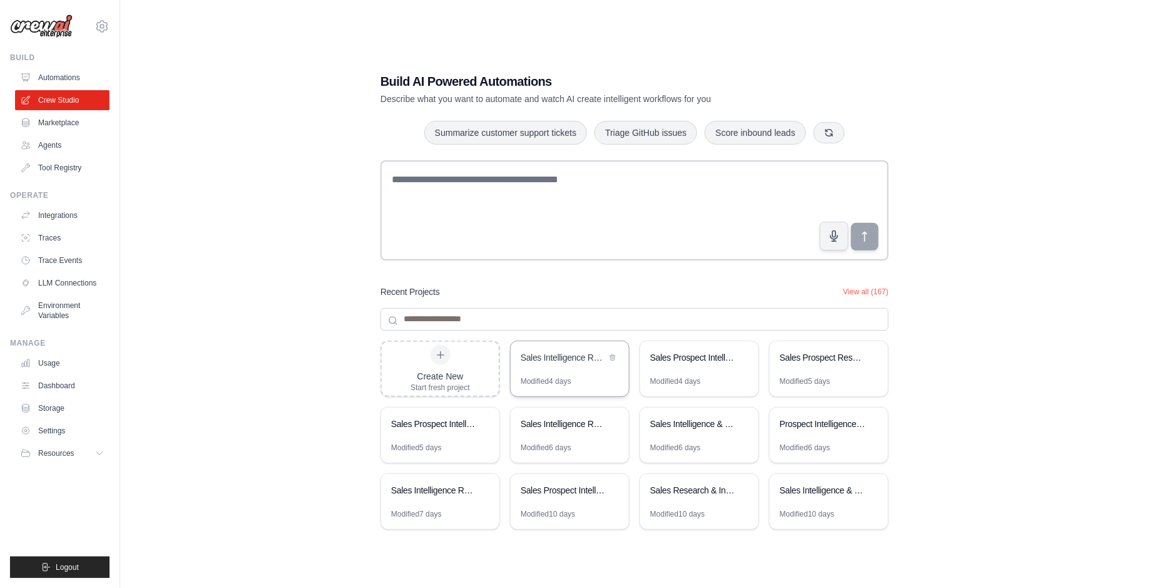
click at [550, 368] on div "Sales Intelligence Research Assistant" at bounding box center [570, 358] width 118 height 35
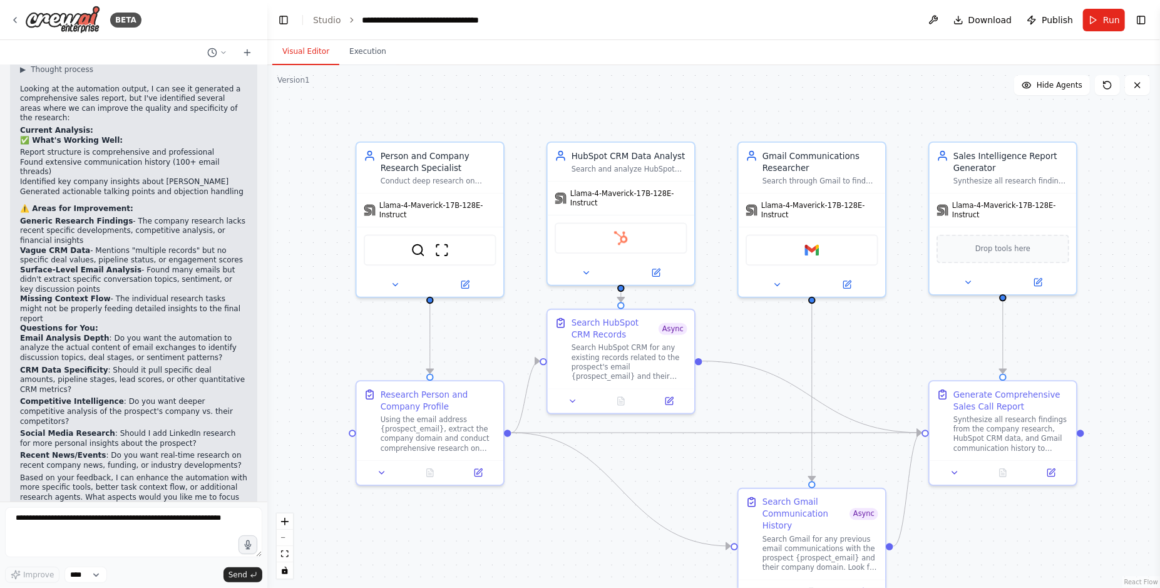
scroll to position [1966, 0]
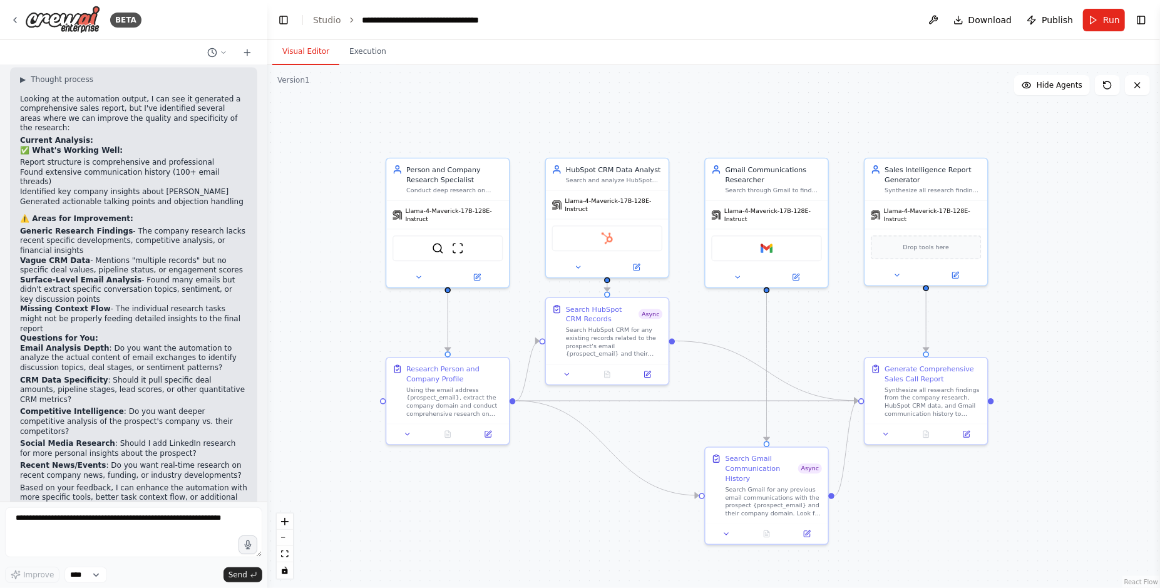
drag, startPoint x: 883, startPoint y: 404, endPoint x: 828, endPoint y: 375, distance: 62.5
click at [828, 375] on div ".deletable-edge-delete-btn { width: 20px; height: 20px; border: 0px solid #ffff…" at bounding box center [713, 326] width 893 height 523
click at [1134, 20] on button "Toggle Right Sidebar" at bounding box center [1142, 20] width 18 height 18
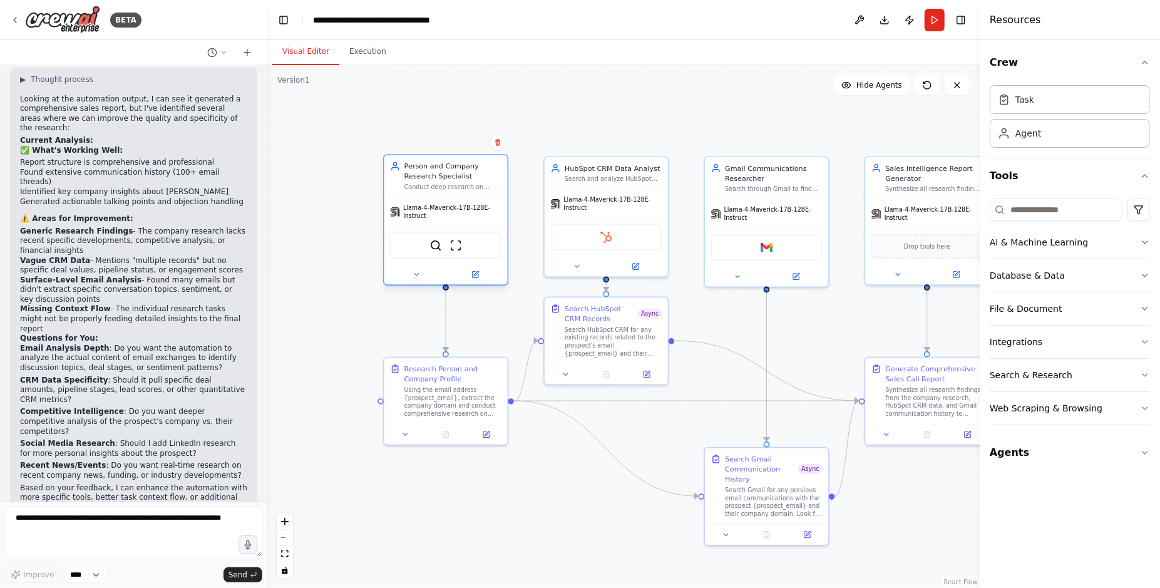
click at [395, 285] on div "Person and Company Research Specialist Conduct deep research on individuals and…" at bounding box center [445, 219] width 125 height 131
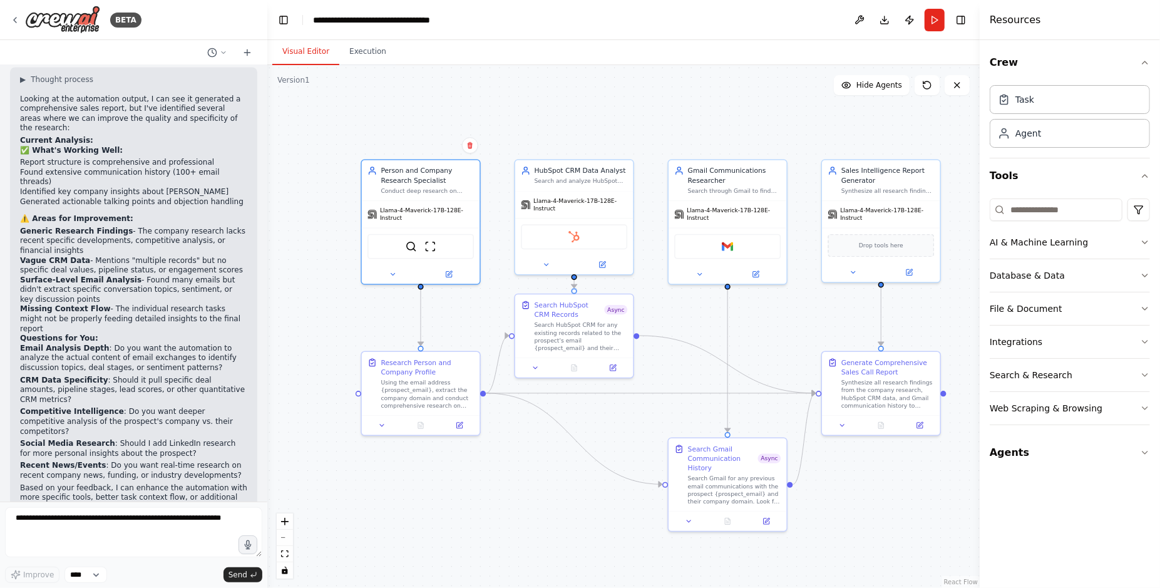
drag, startPoint x: 836, startPoint y: 128, endPoint x: 794, endPoint y: 133, distance: 42.2
click at [794, 133] on div ".deletable-edge-delete-btn { width: 20px; height: 20px; border: 0px solid #ffff…" at bounding box center [623, 326] width 712 height 523
click at [10, 10] on div "BETA" at bounding box center [75, 20] width 131 height 28
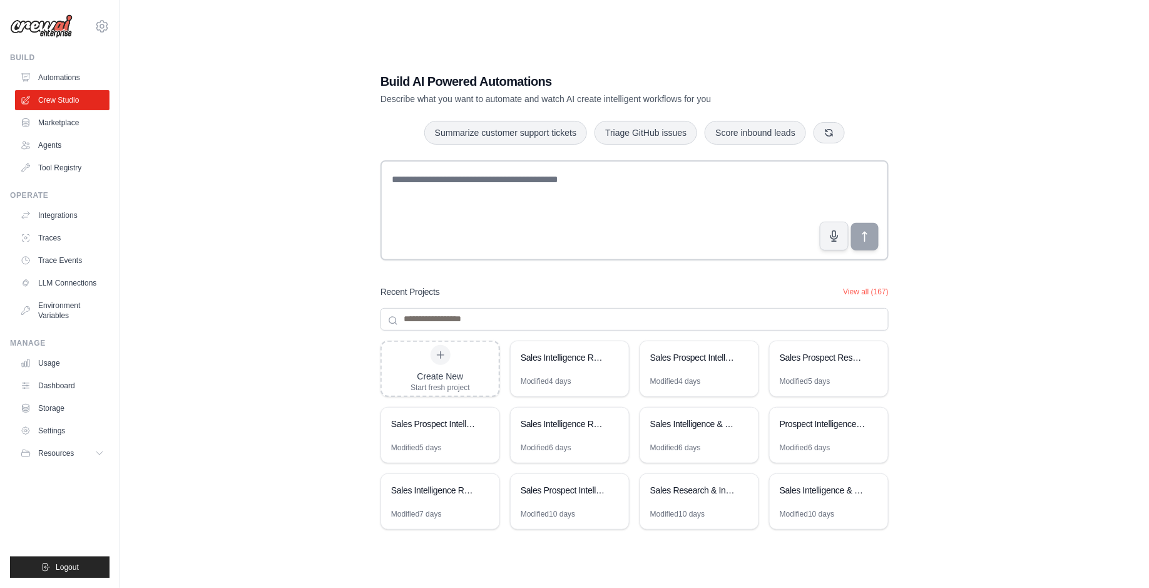
click at [34, 36] on img at bounding box center [41, 26] width 63 height 24
click at [51, 23] on img at bounding box center [41, 26] width 63 height 24
click at [70, 74] on link "Automations" at bounding box center [63, 78] width 95 height 20
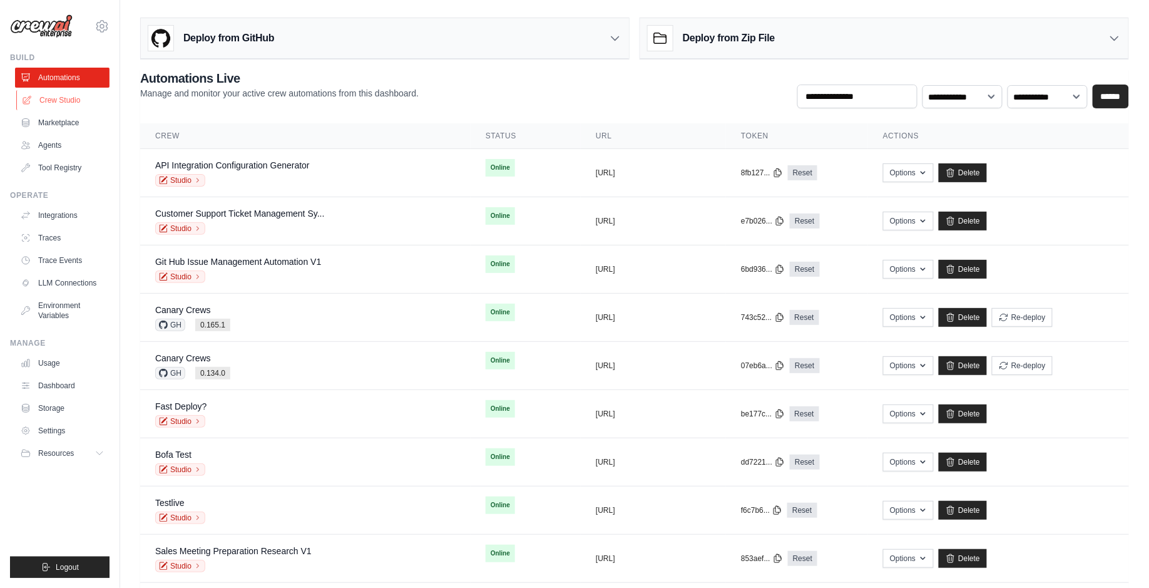
click at [68, 106] on link "Crew Studio" at bounding box center [63, 100] width 95 height 20
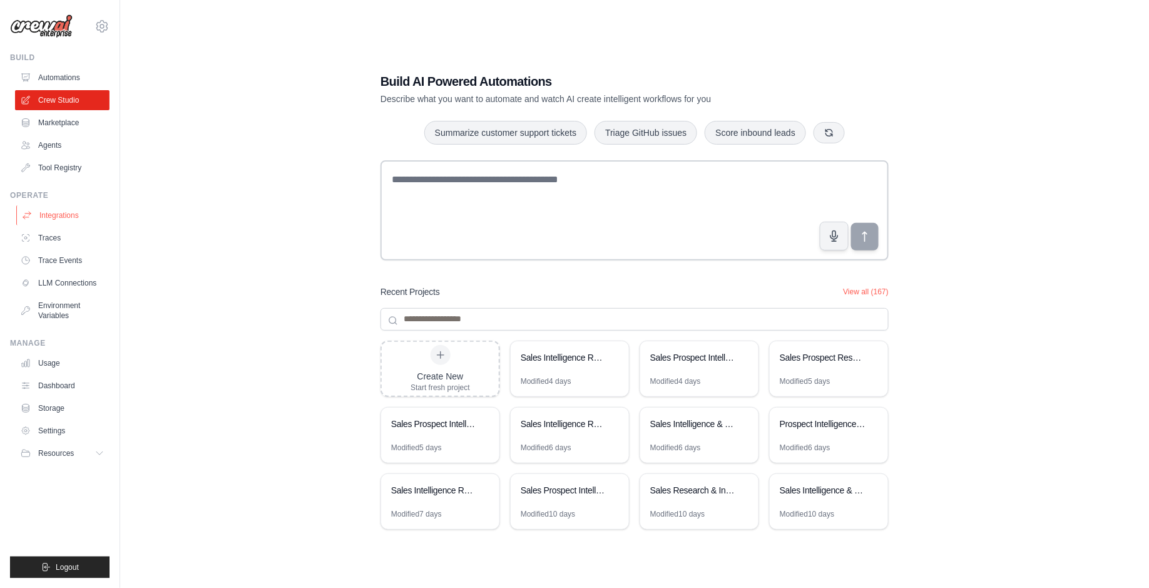
click at [65, 222] on link "Integrations" at bounding box center [63, 215] width 95 height 20
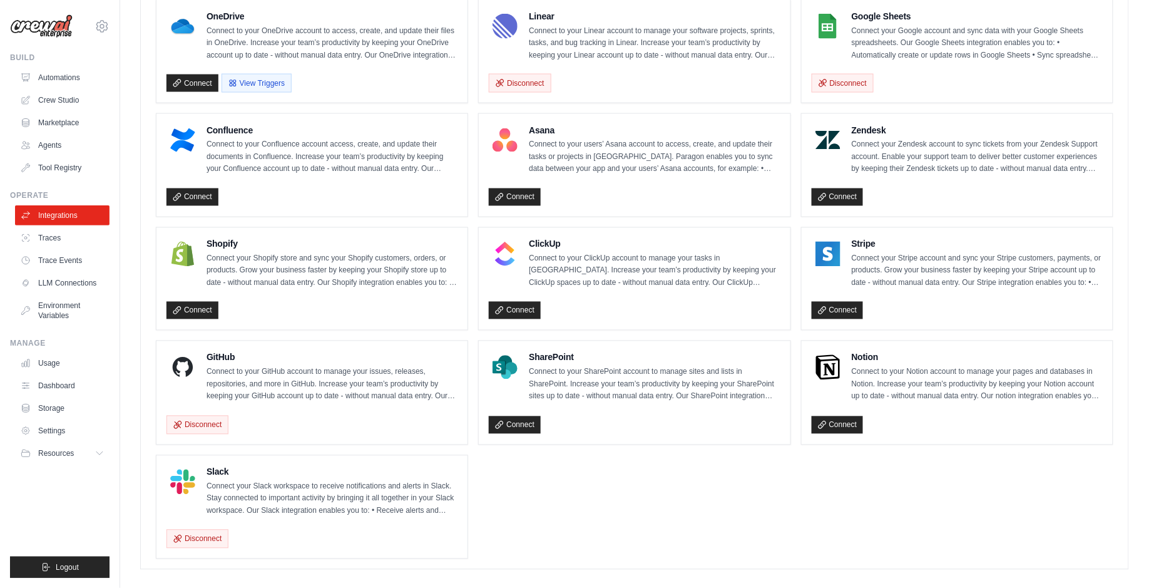
scroll to position [723, 0]
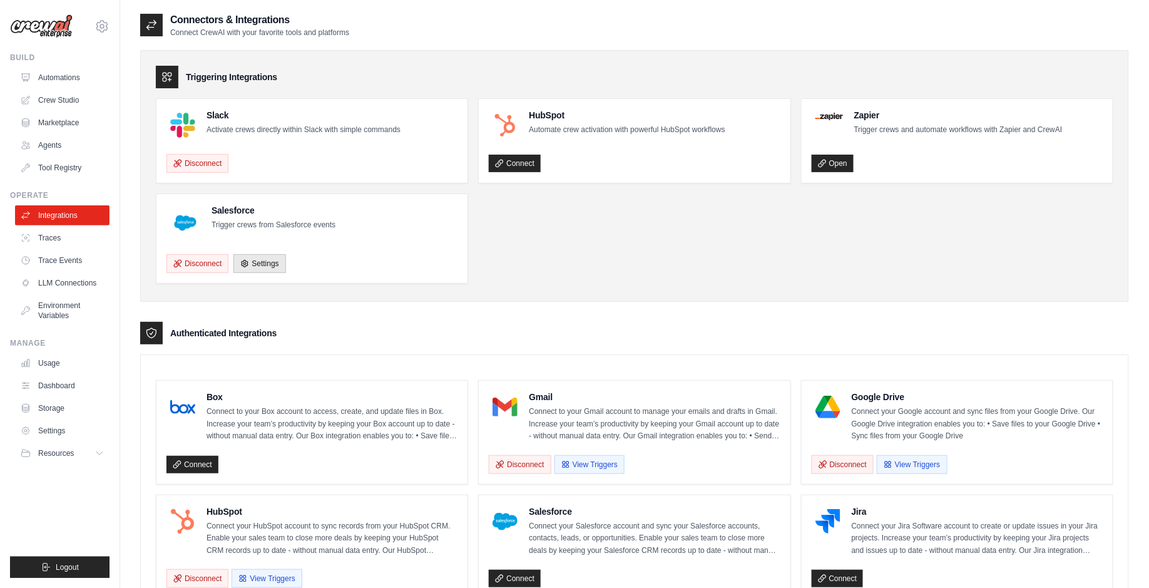
click at [620, 204] on ul "Slack Activate crews directly within Slack with simple commands Disconnect HubS…" at bounding box center [635, 190] width 958 height 185
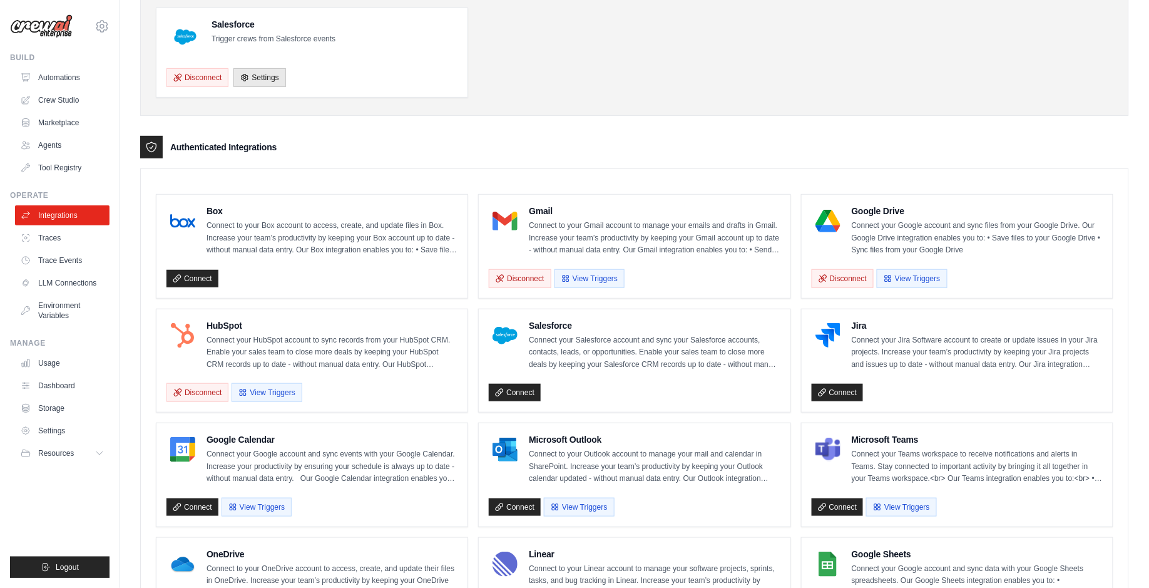
scroll to position [230, 0]
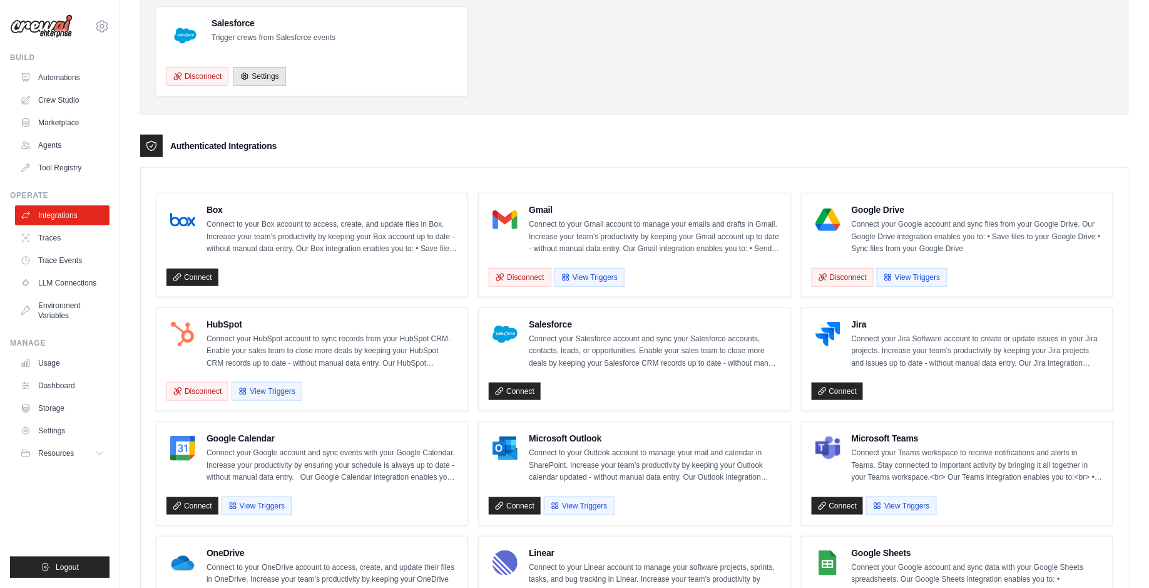
scroll to position [188, 0]
click at [185, 500] on link "Connect" at bounding box center [193, 505] width 52 height 18
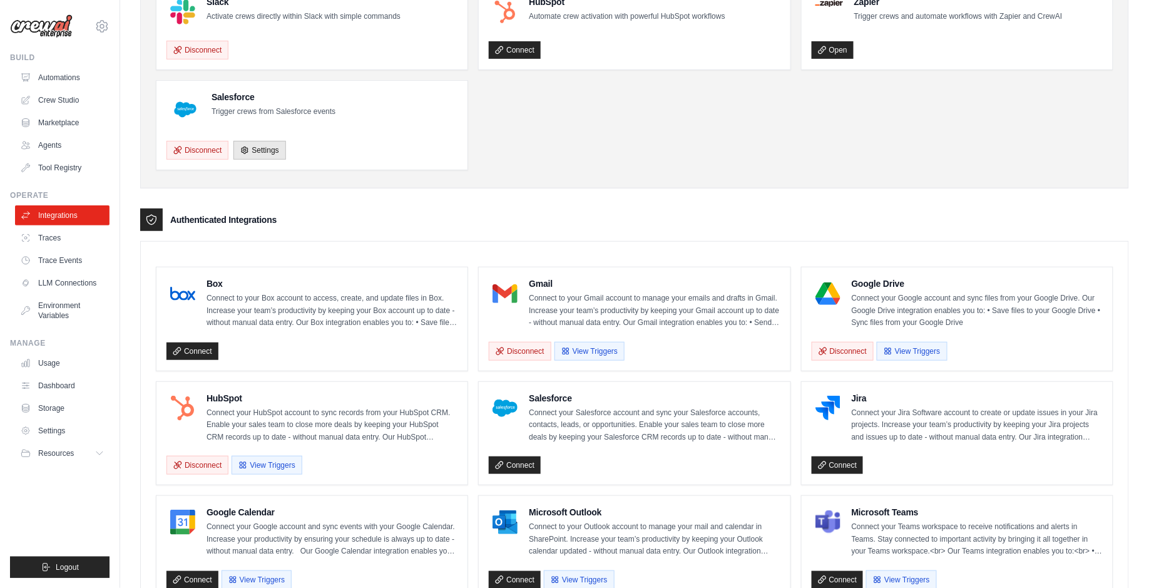
scroll to position [150, 0]
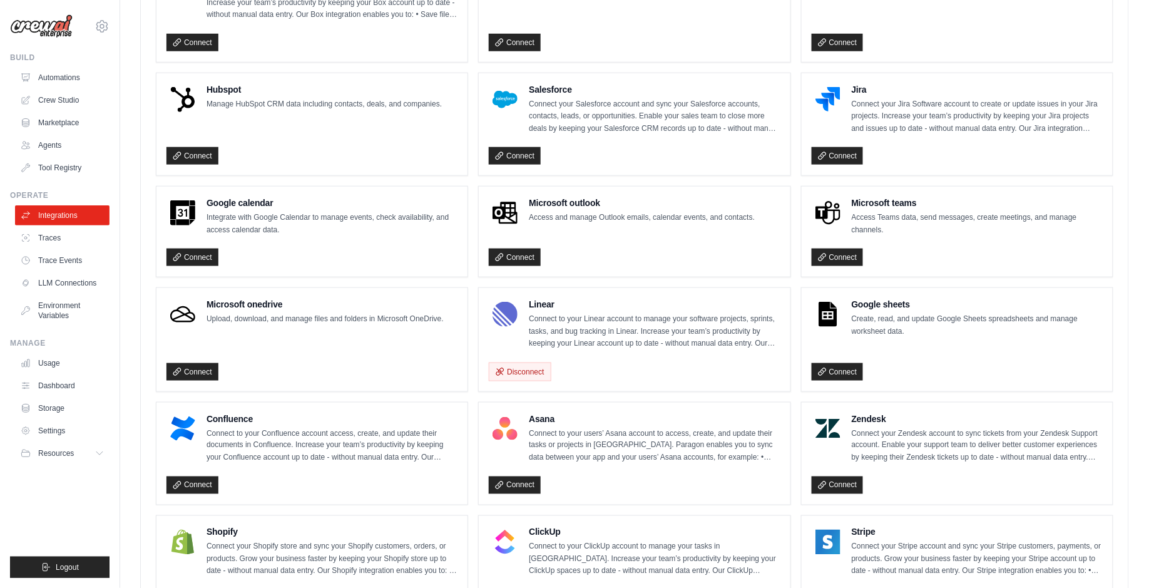
scroll to position [439, 0]
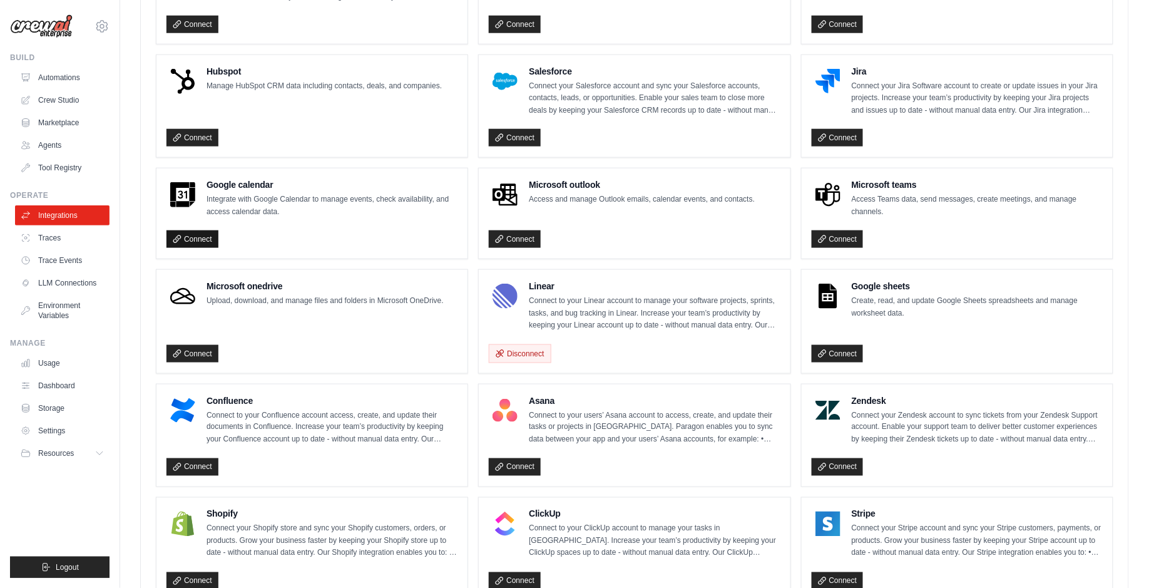
click at [210, 235] on link "Connect" at bounding box center [193, 239] width 52 height 18
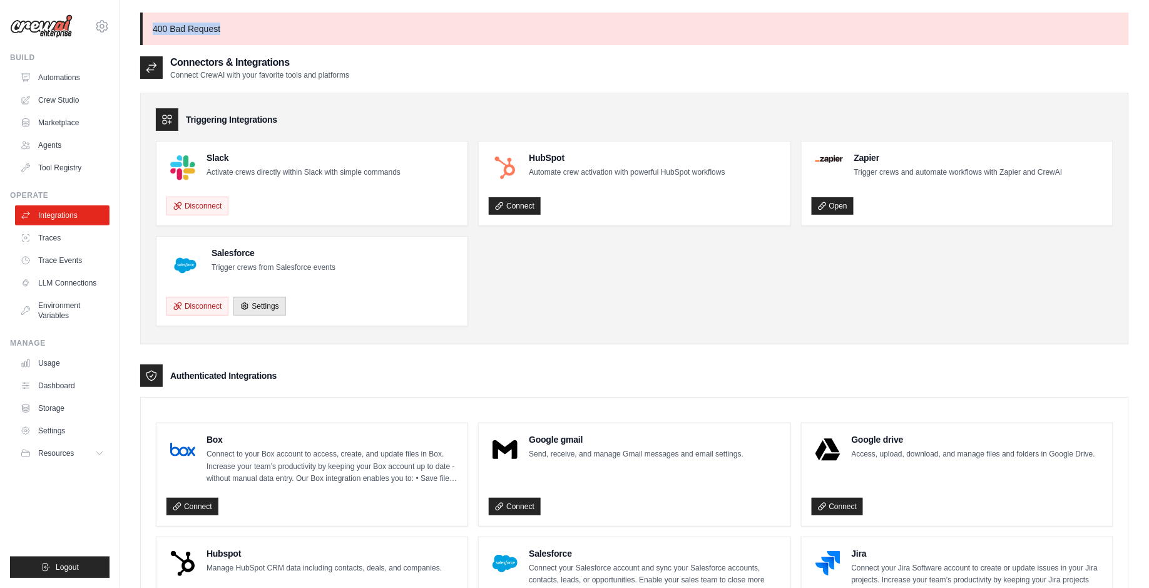
drag, startPoint x: 150, startPoint y: 26, endPoint x: 283, endPoint y: 42, distance: 133.6
click at [283, 42] on p "400 Bad Request" at bounding box center [634, 29] width 989 height 33
copy p "400 Bad Request"
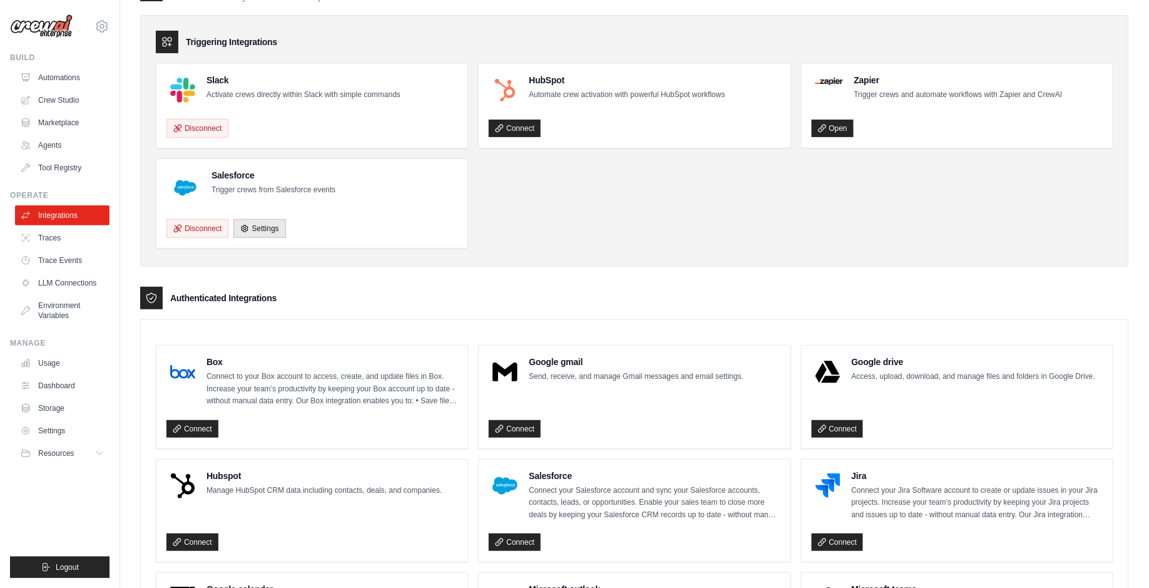
scroll to position [232, 0]
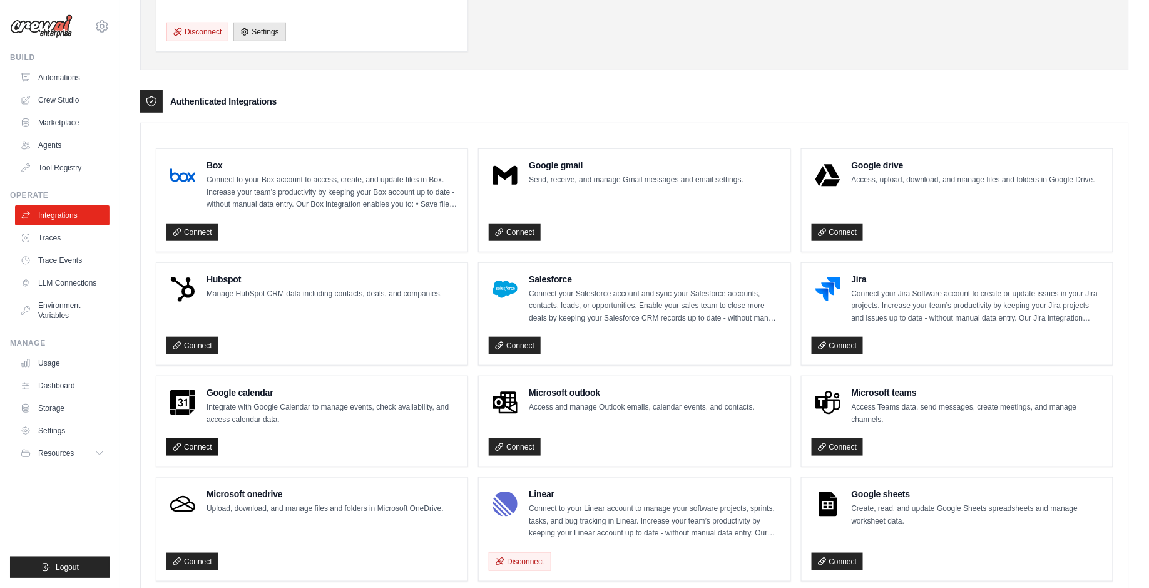
click at [193, 439] on link "Connect" at bounding box center [193, 447] width 52 height 18
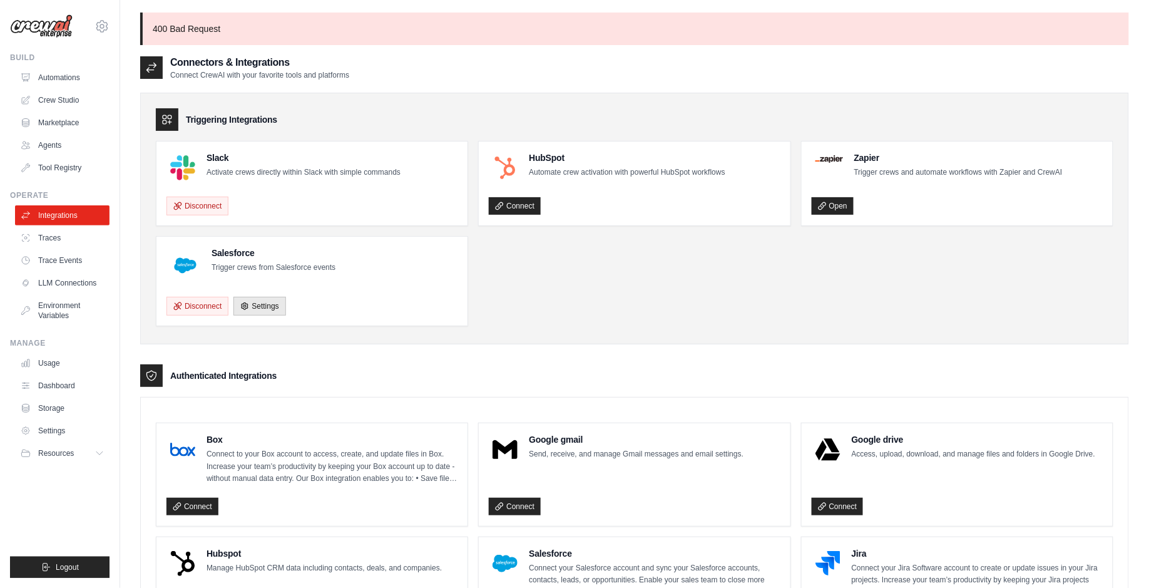
click at [741, 279] on ul "Slack Activate crews directly within Slack with simple commands Disconnect HubS…" at bounding box center [635, 233] width 958 height 185
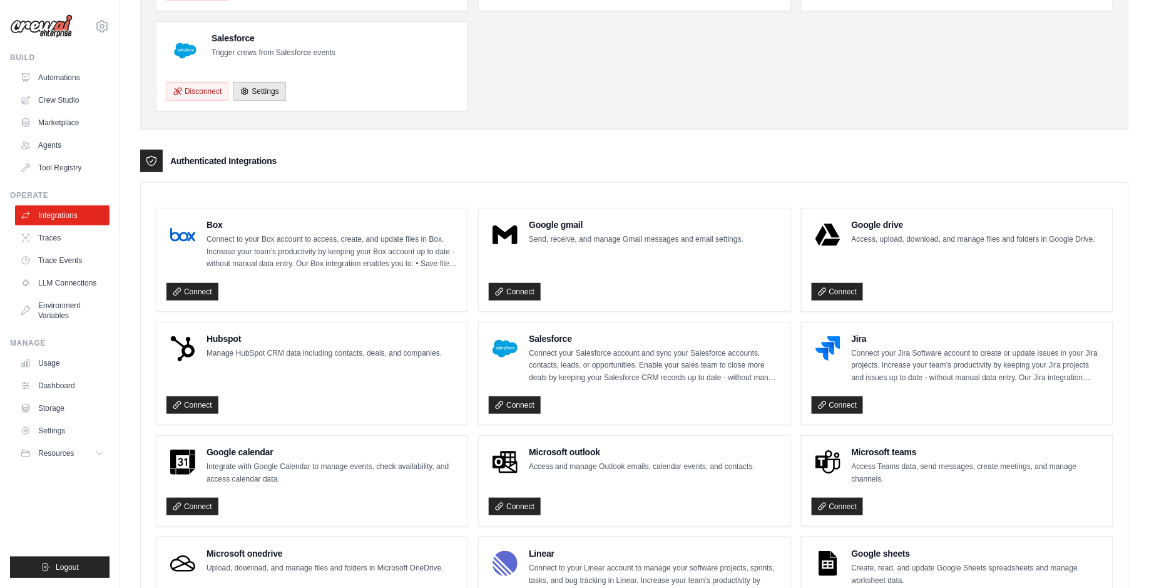
scroll to position [221, 0]
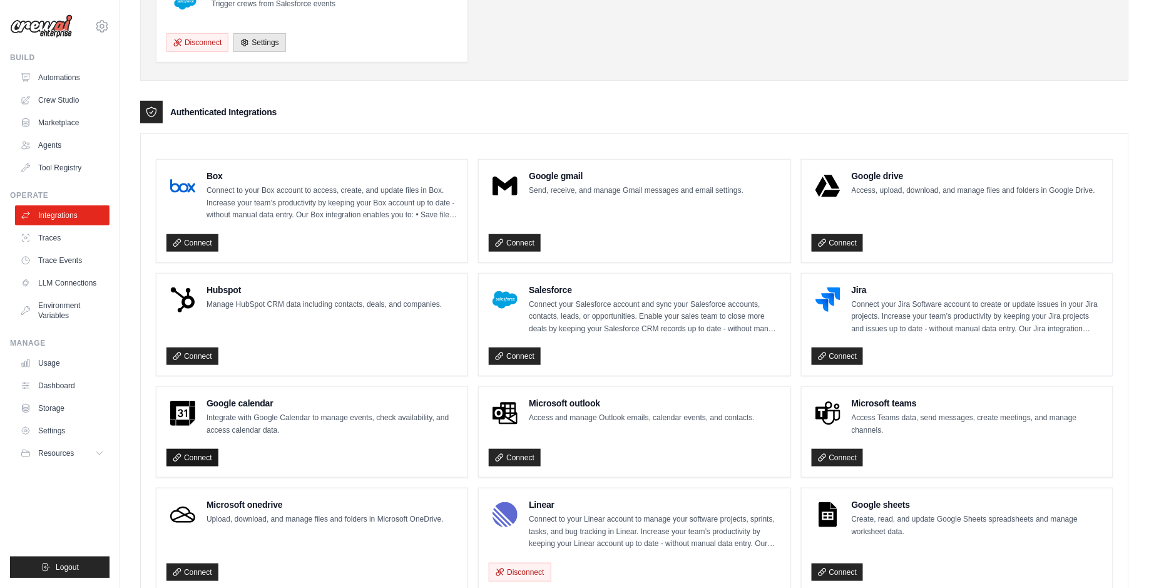
click at [200, 452] on link "Connect" at bounding box center [193, 458] width 52 height 18
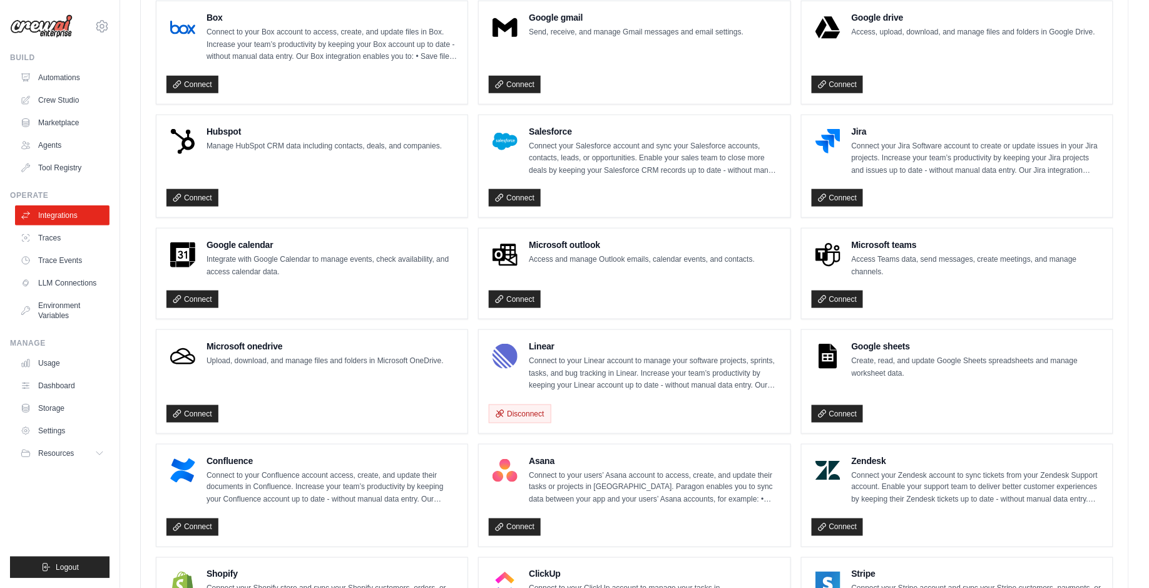
scroll to position [491, 0]
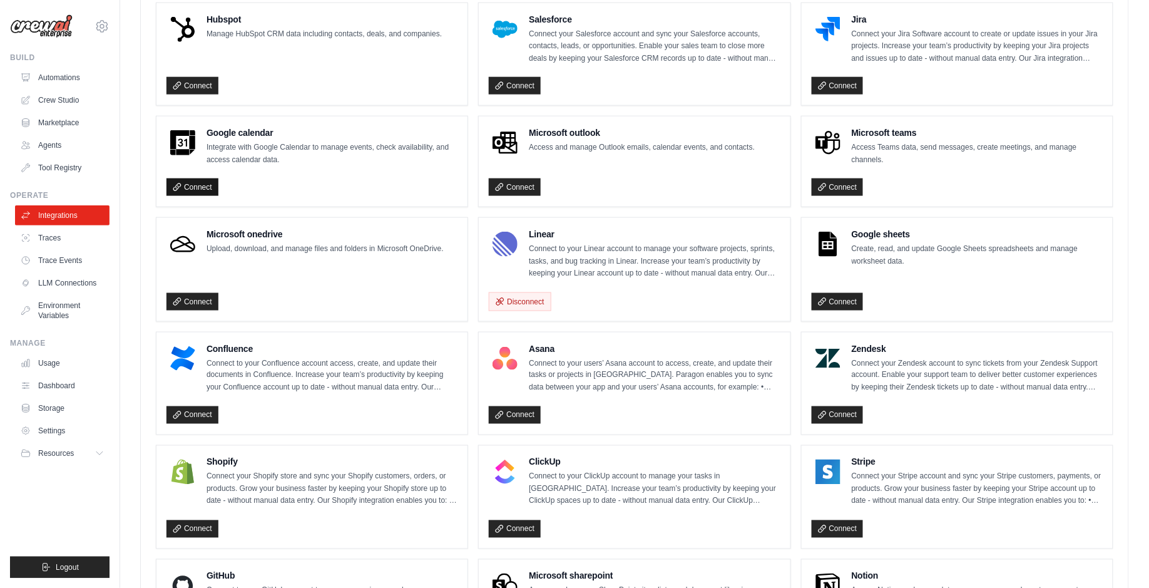
click at [185, 183] on link "Connect" at bounding box center [193, 187] width 52 height 18
click at [192, 178] on link "Connect" at bounding box center [193, 187] width 52 height 18
click at [197, 182] on link "Connect" at bounding box center [193, 187] width 52 height 18
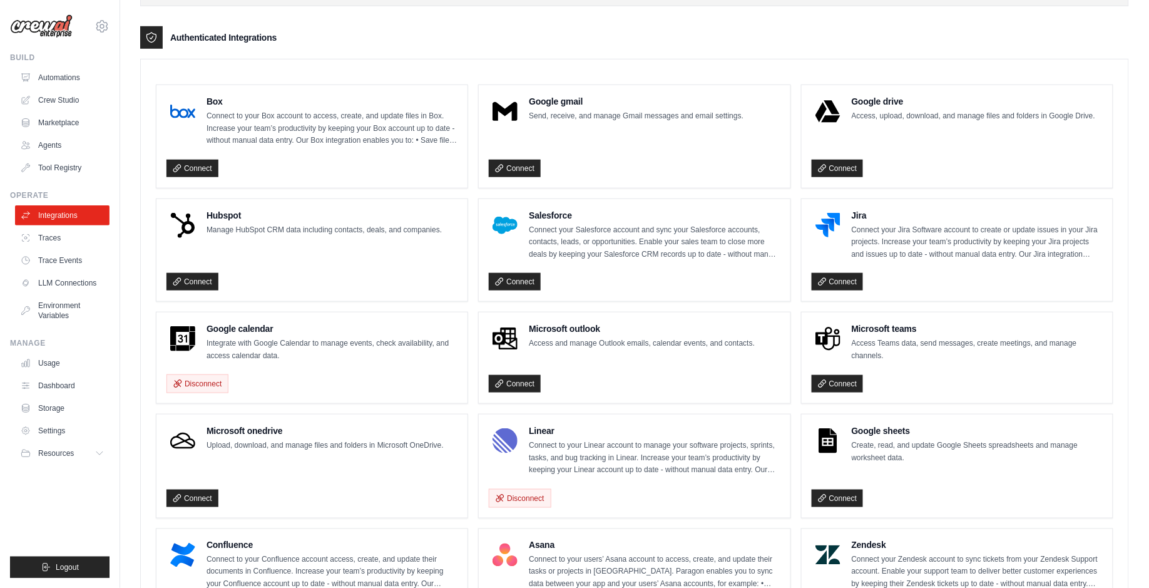
scroll to position [337, 0]
click at [545, 59] on div "Box Connect to your Box account to access, create, and update files in Box. Inc…" at bounding box center [634, 572] width 989 height 1027
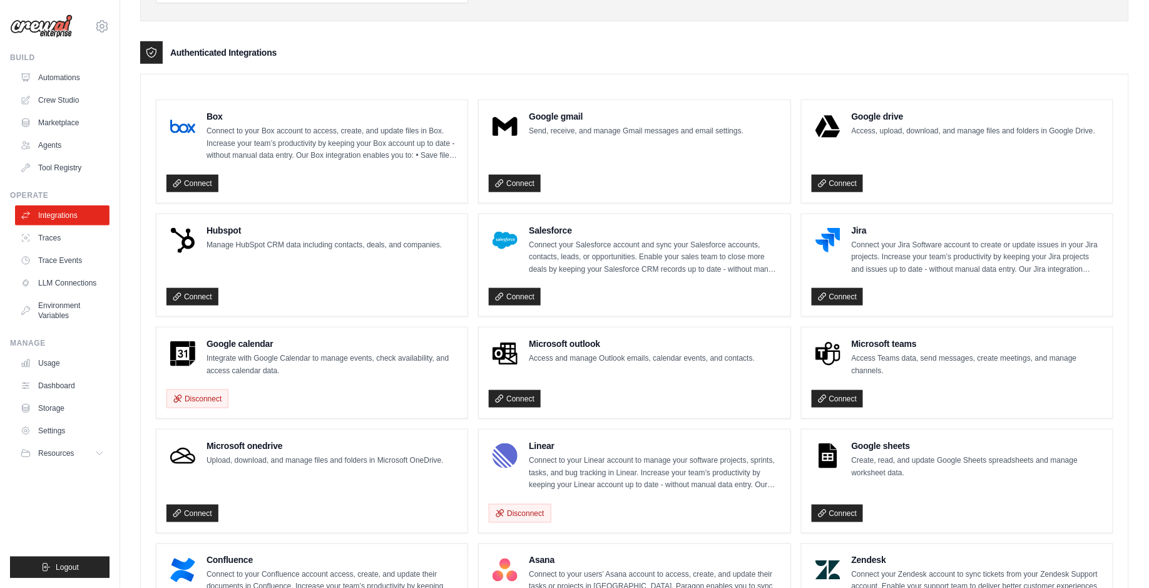
scroll to position [0, 0]
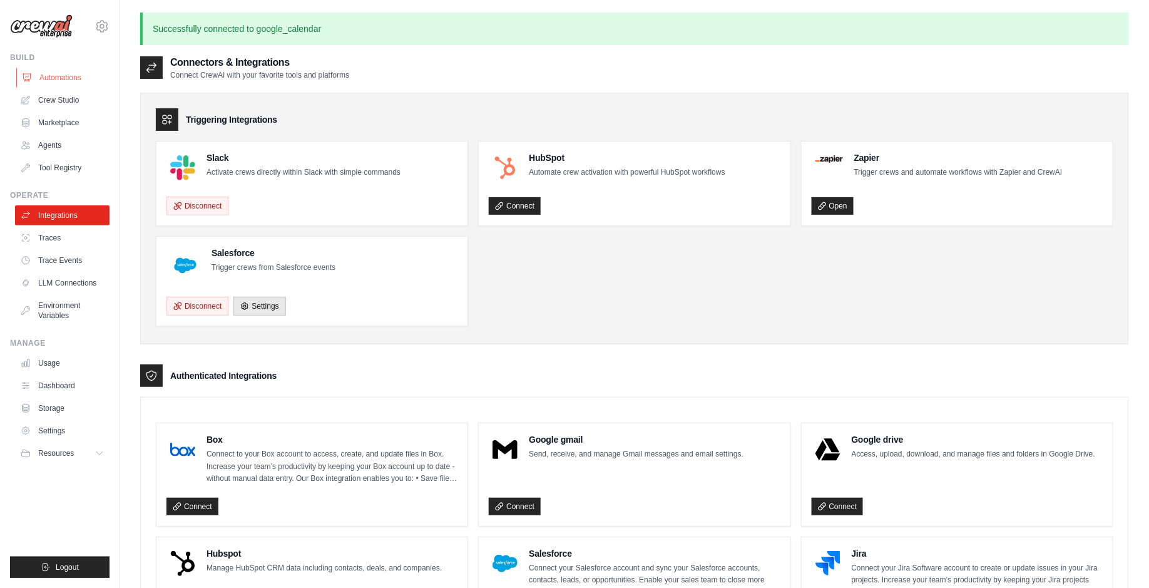
click at [75, 78] on link "Automations" at bounding box center [63, 78] width 95 height 20
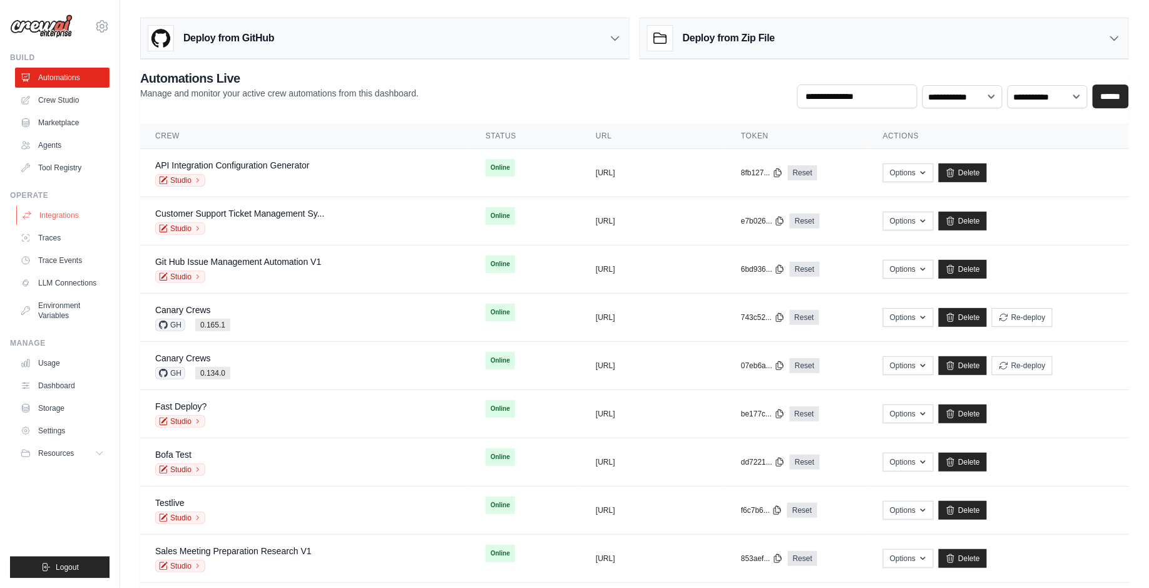
click at [76, 218] on link "Integrations" at bounding box center [63, 215] width 95 height 20
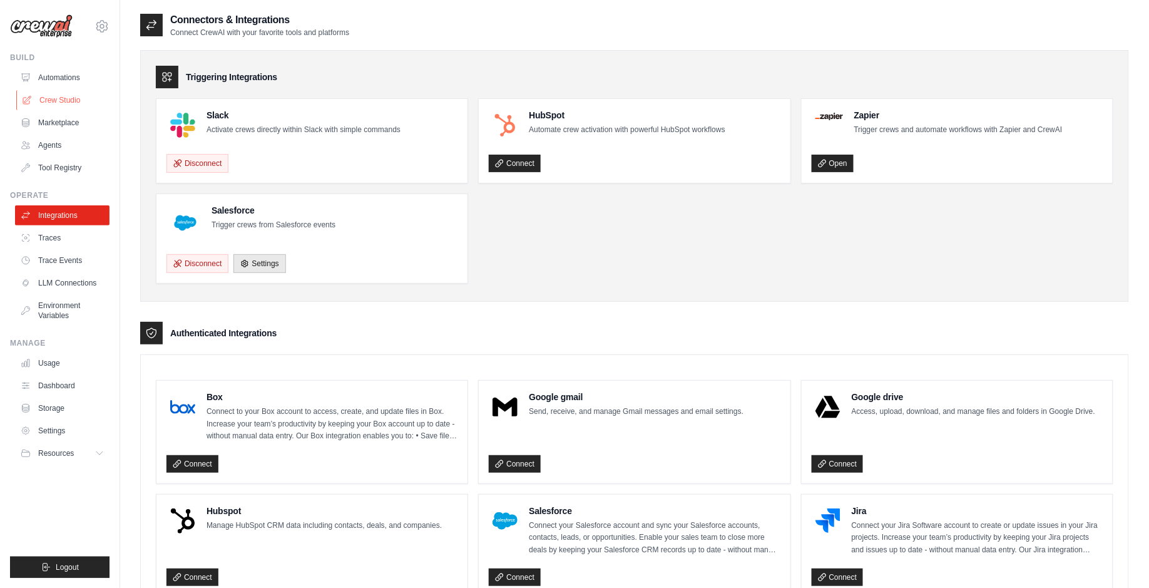
click at [91, 106] on link "Crew Studio" at bounding box center [63, 100] width 95 height 20
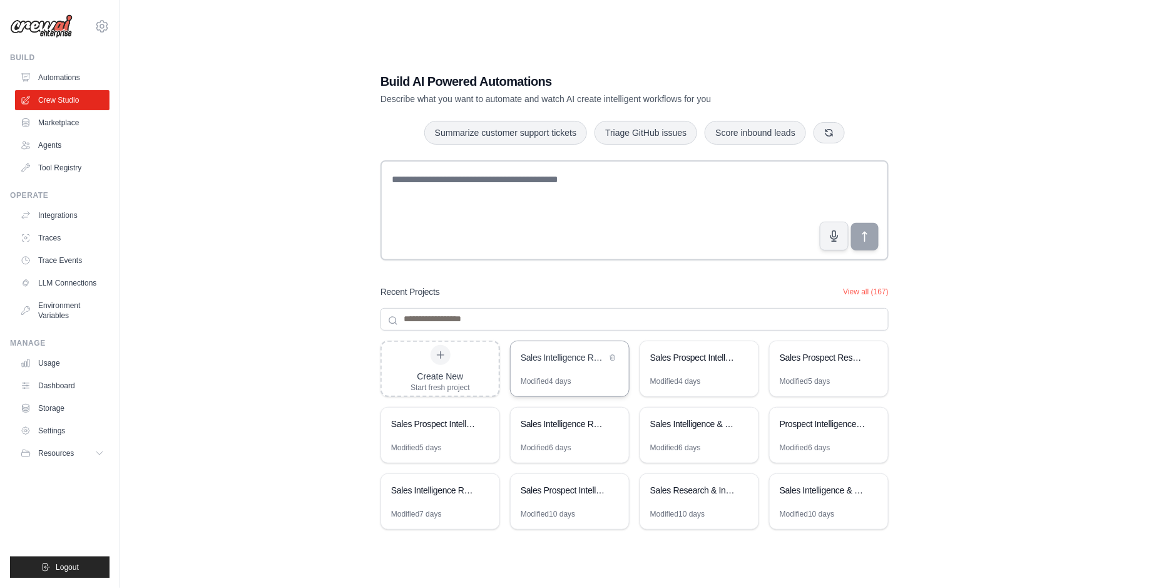
click at [578, 365] on div "Sales Intelligence Research Assistant" at bounding box center [564, 358] width 86 height 15
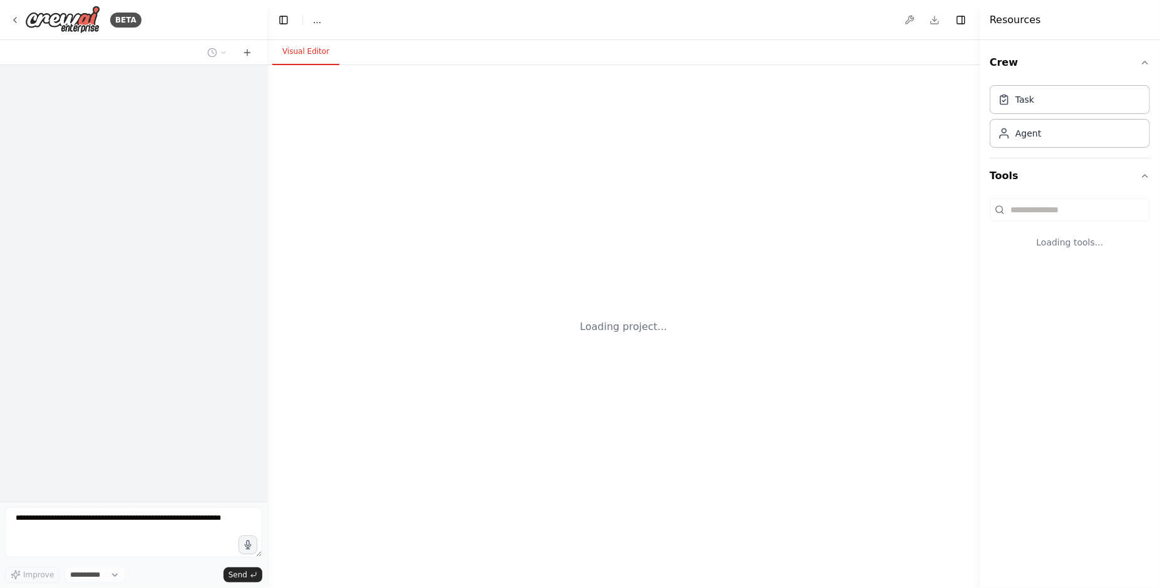
select select "****"
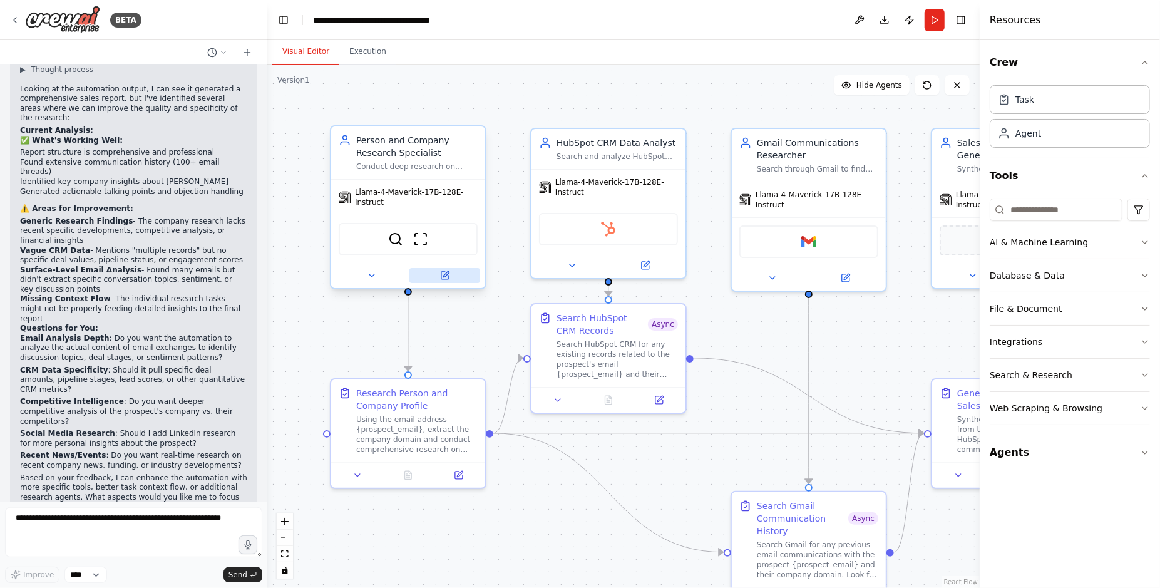
scroll to position [1966, 0]
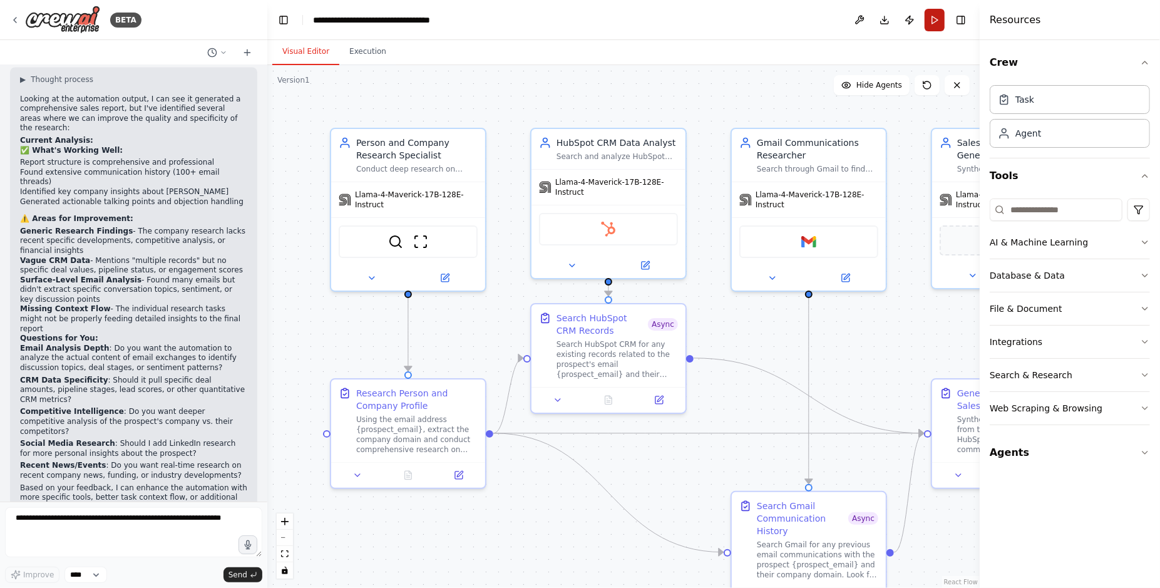
click at [942, 23] on button "Run" at bounding box center [935, 20] width 20 height 23
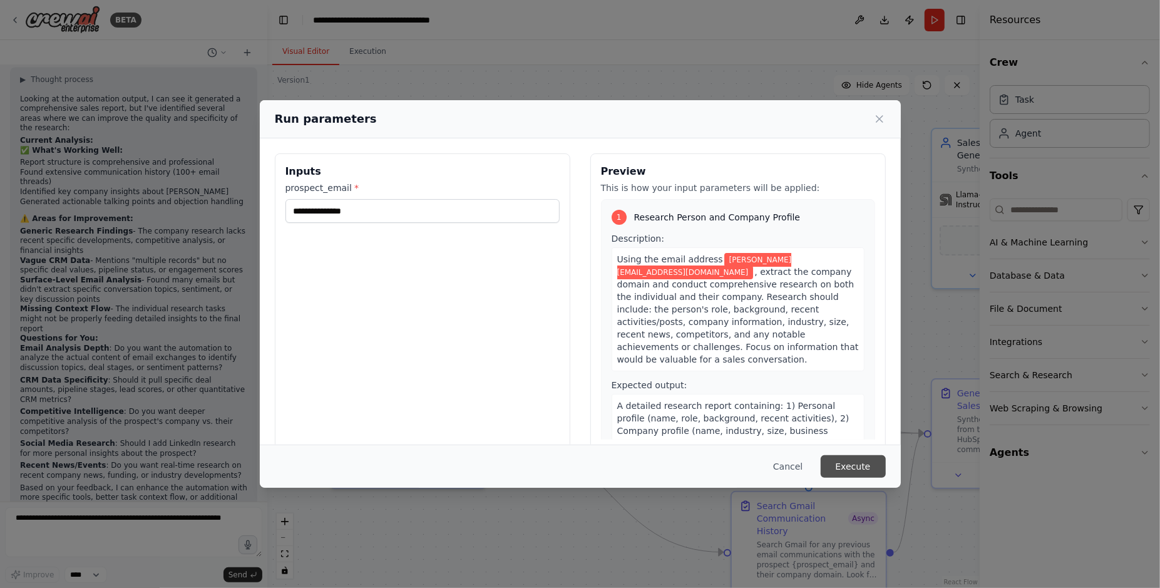
click at [862, 467] on button "Execute" at bounding box center [853, 466] width 65 height 23
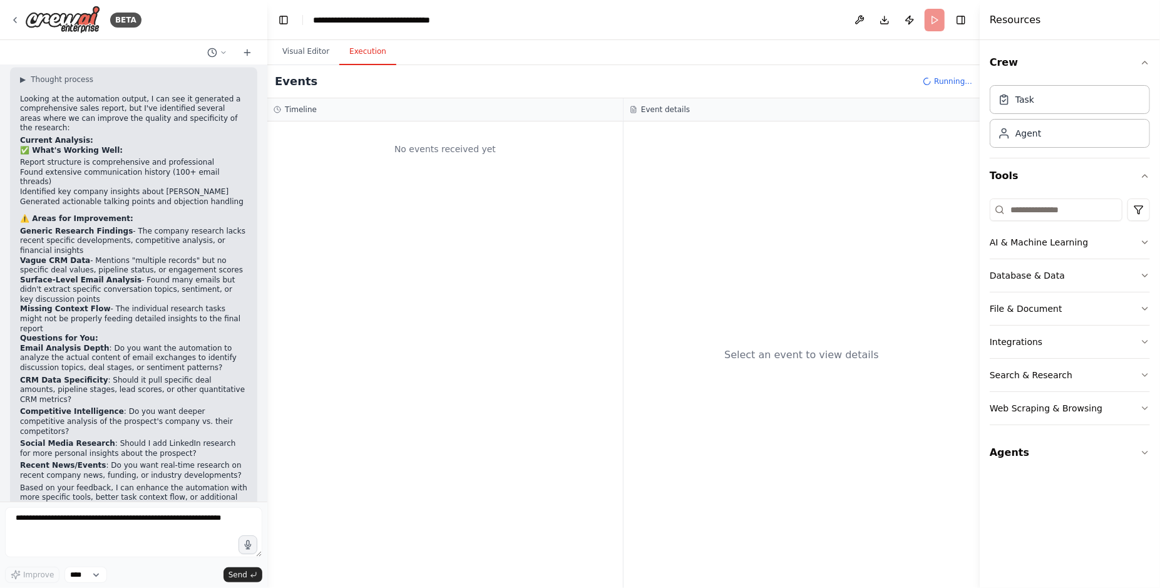
click at [367, 48] on button "Execution" at bounding box center [367, 52] width 57 height 26
click at [324, 51] on button "Visual Editor" at bounding box center [305, 52] width 67 height 26
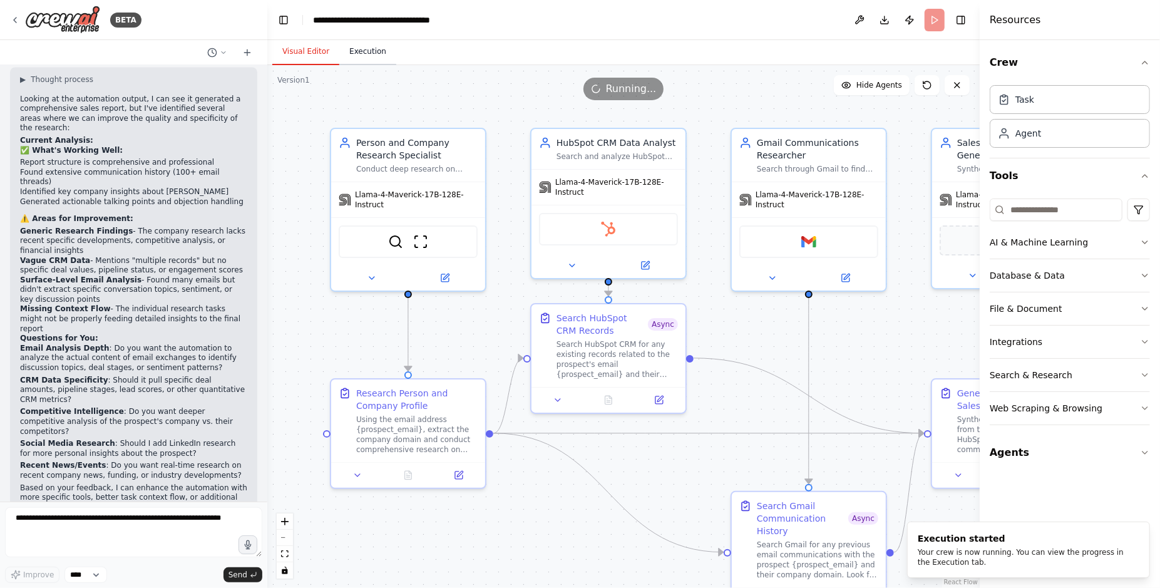
click at [352, 48] on button "Execution" at bounding box center [367, 52] width 57 height 26
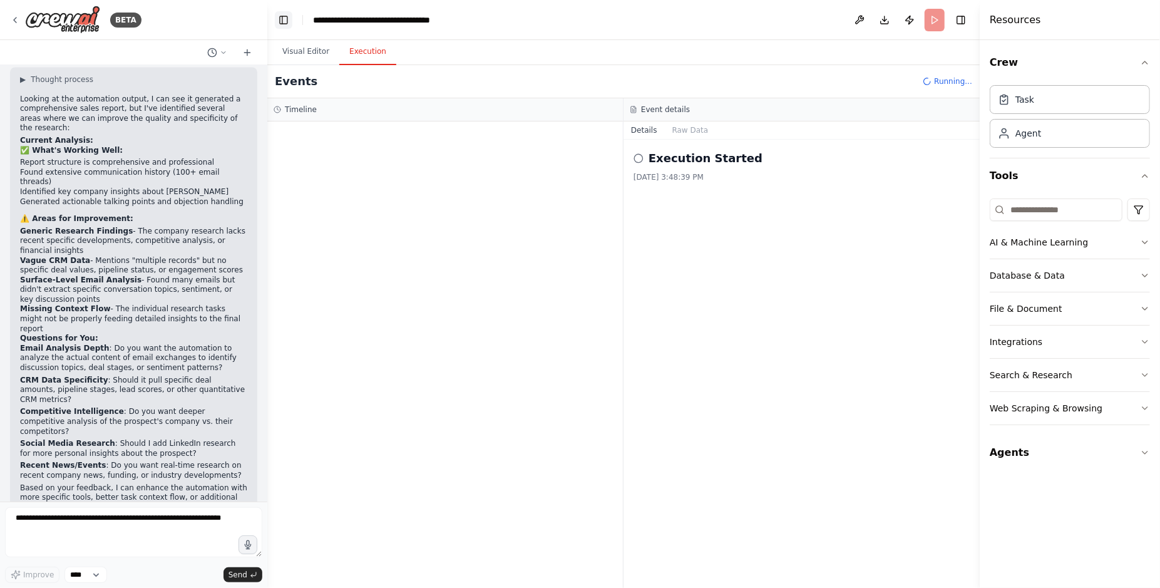
click at [291, 18] on button "Toggle Left Sidebar" at bounding box center [284, 20] width 18 height 18
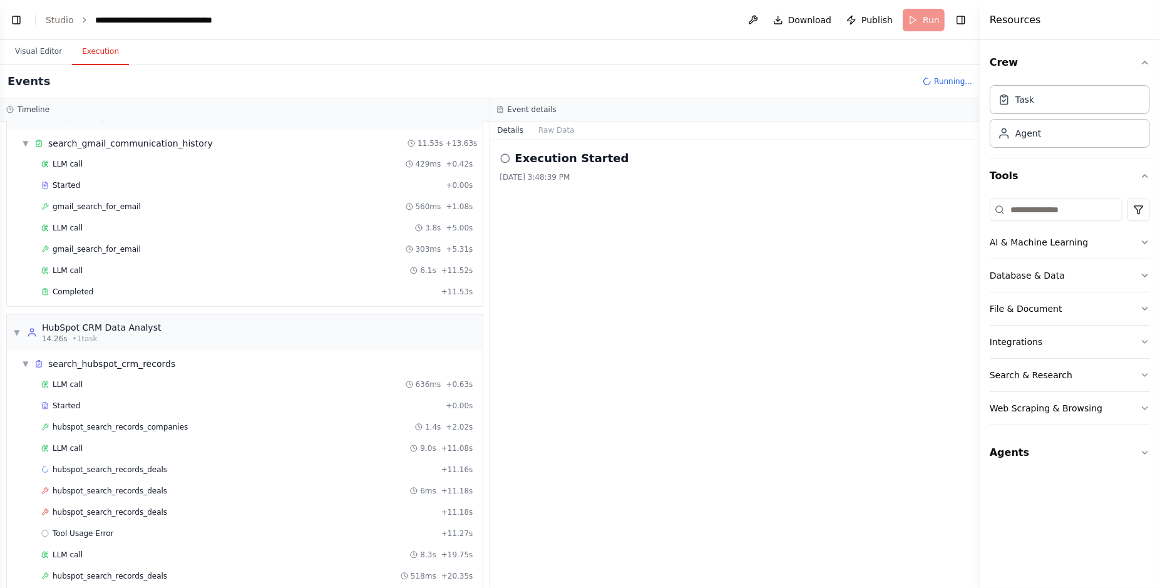
scroll to position [317, 0]
